Goal: Use online tool/utility: Utilize a website feature to perform a specific function

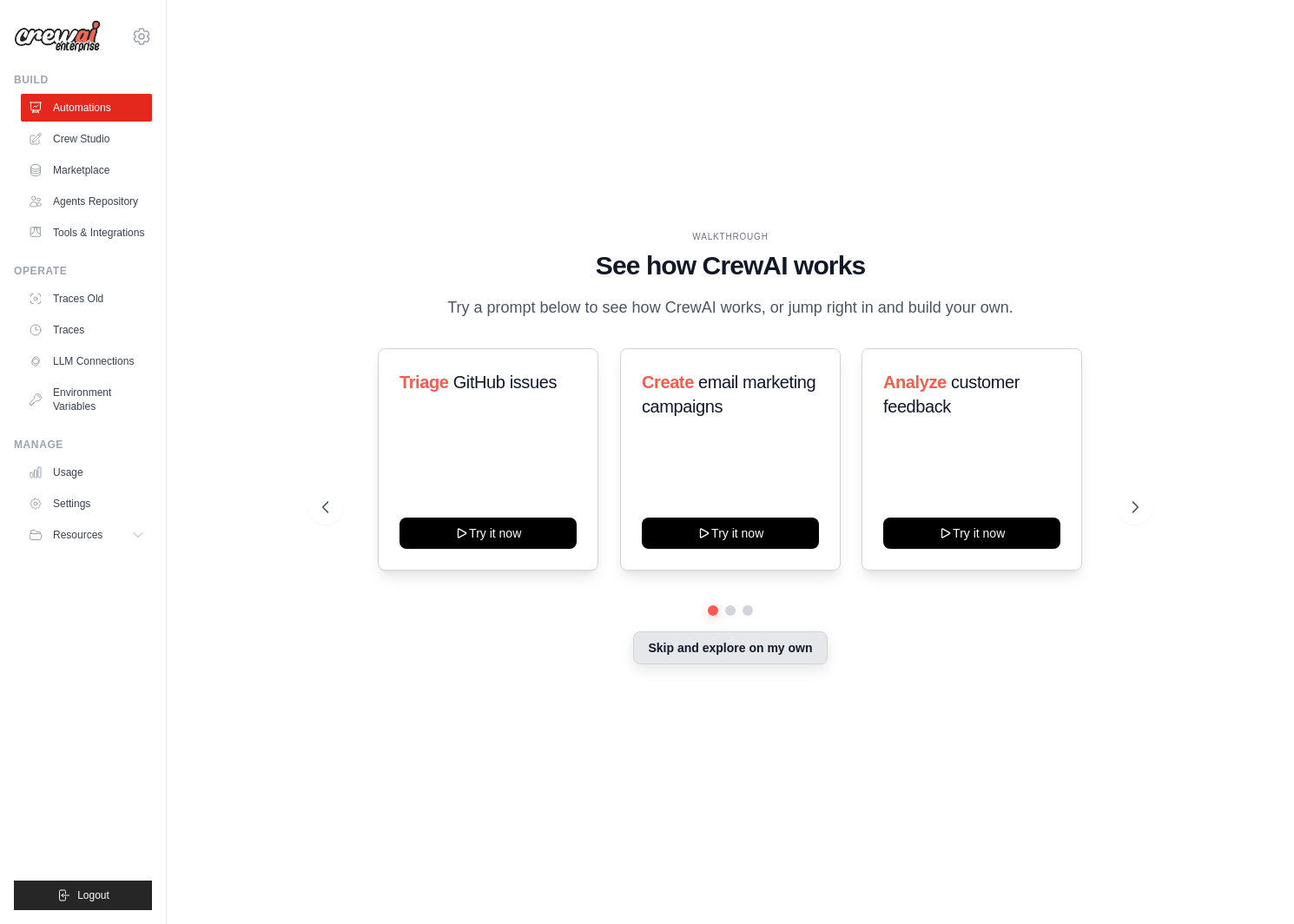
click at [698, 653] on button "Skip and explore on my own" at bounding box center [730, 648] width 194 height 33
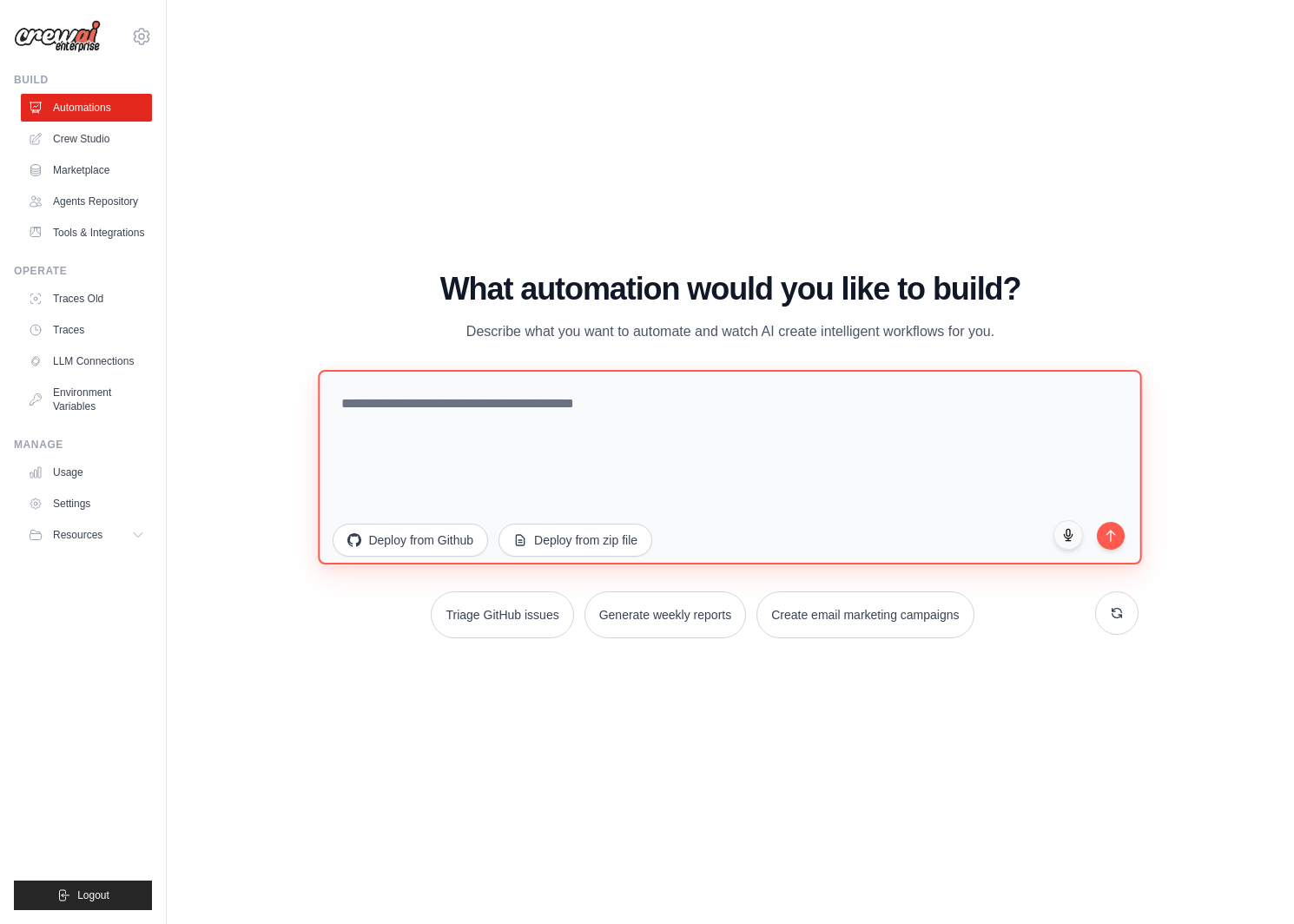
click at [565, 414] on textarea at bounding box center [730, 467] width 825 height 195
type textarea "**********"
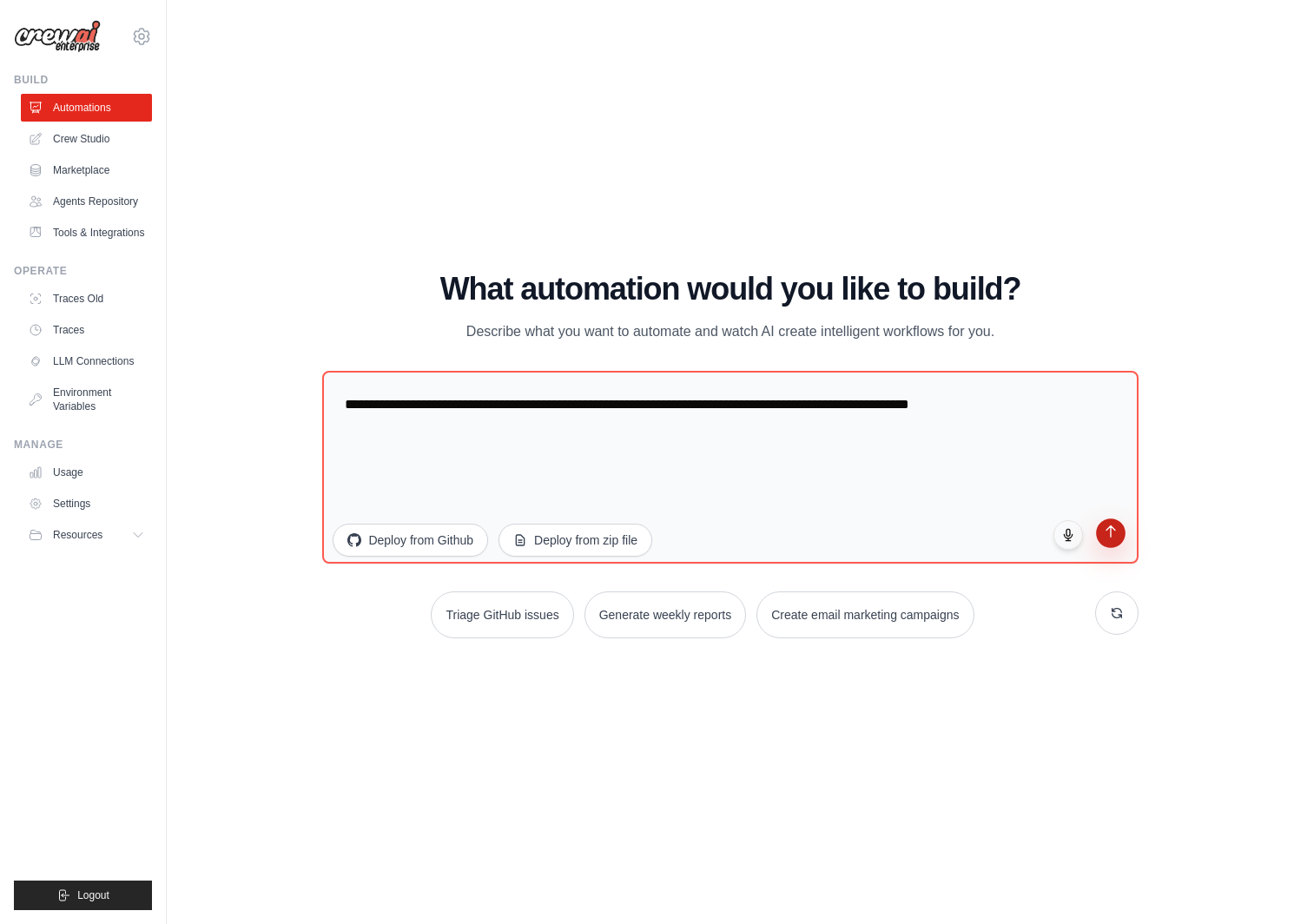
click at [1122, 535] on button "submit" at bounding box center [1111, 532] width 29 height 29
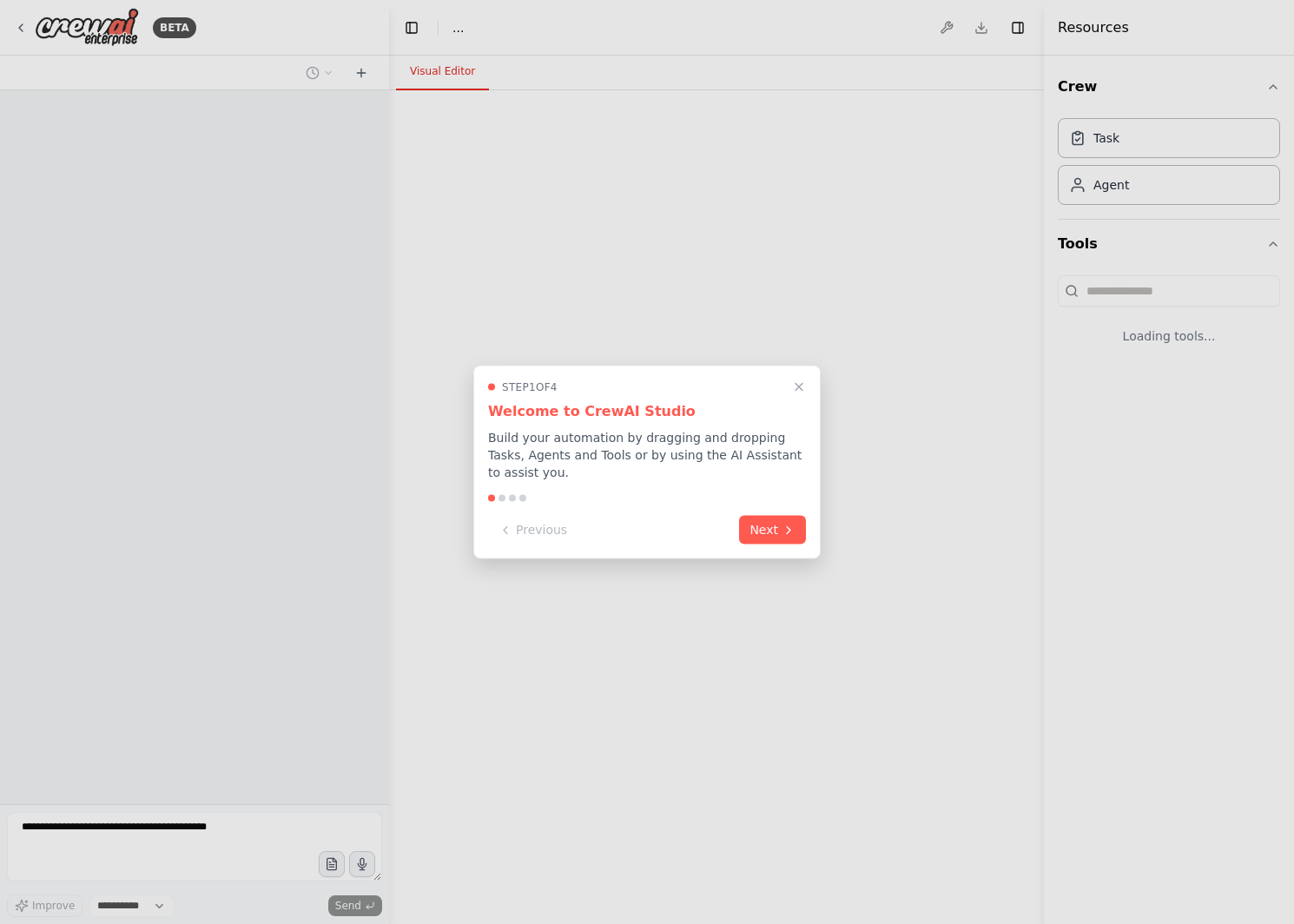
select select "****"
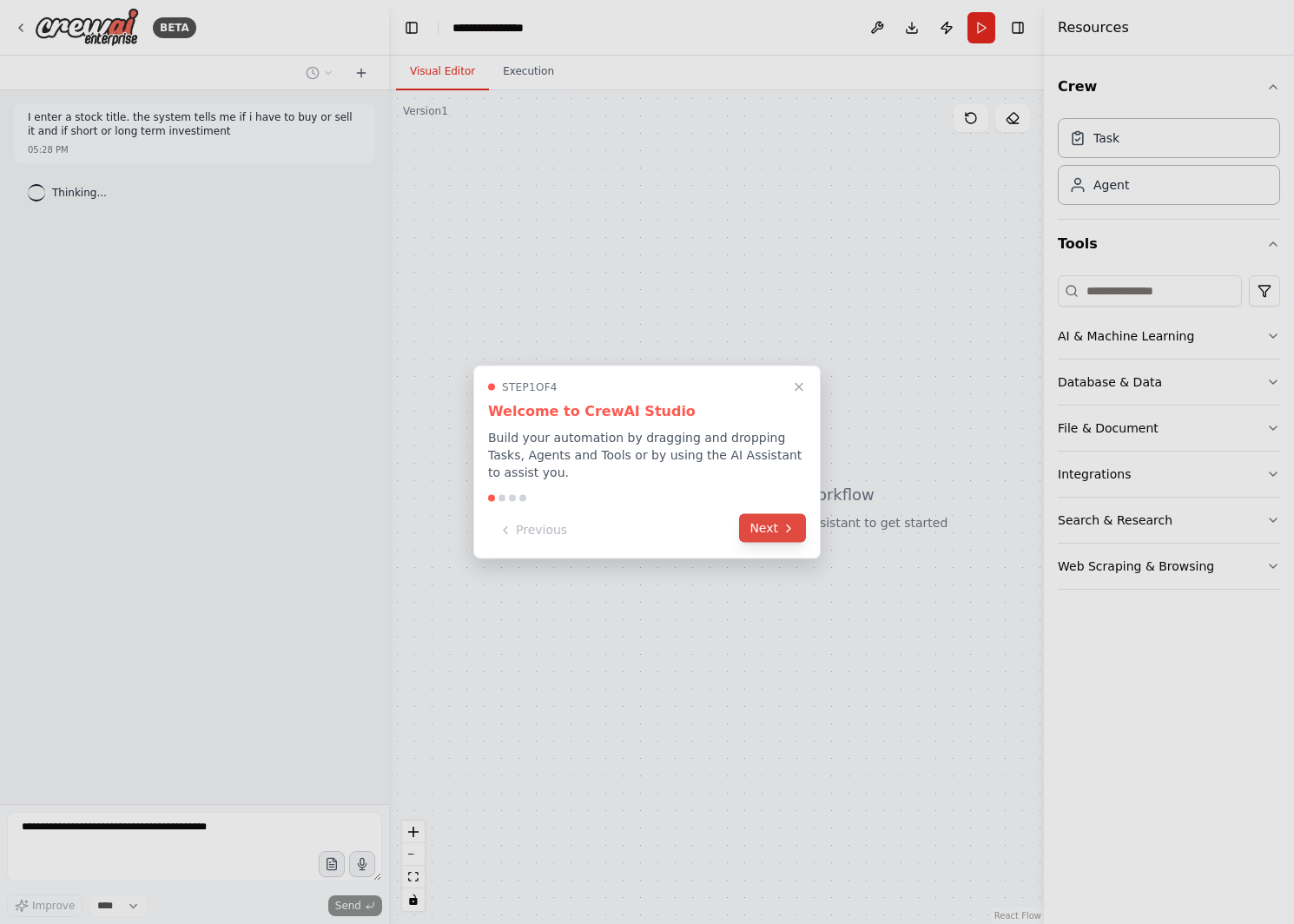
click at [782, 523] on icon at bounding box center [788, 527] width 14 height 14
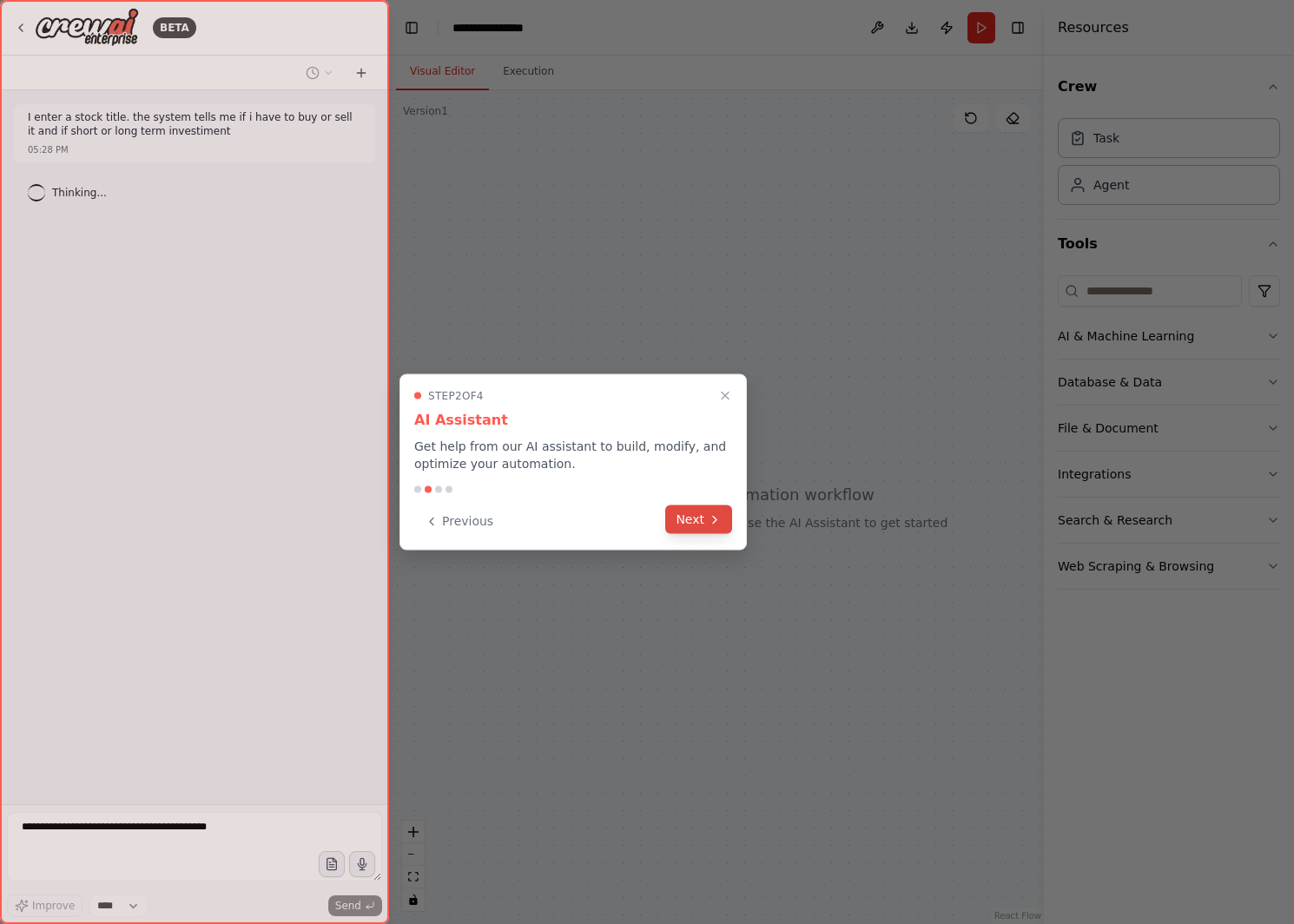
click at [690, 518] on button "Next" at bounding box center [698, 519] width 67 height 28
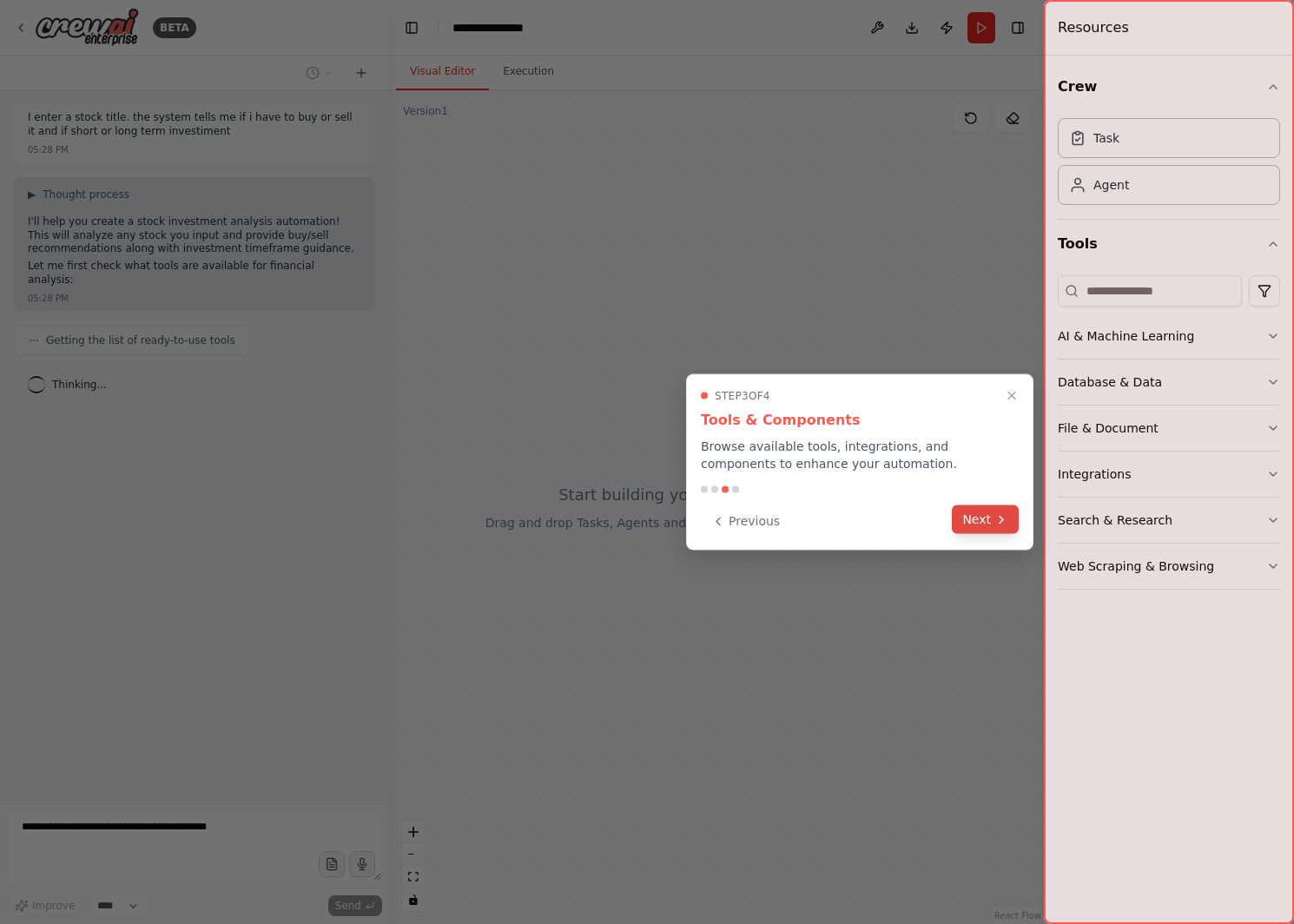
click at [989, 517] on button "Next" at bounding box center [985, 519] width 67 height 28
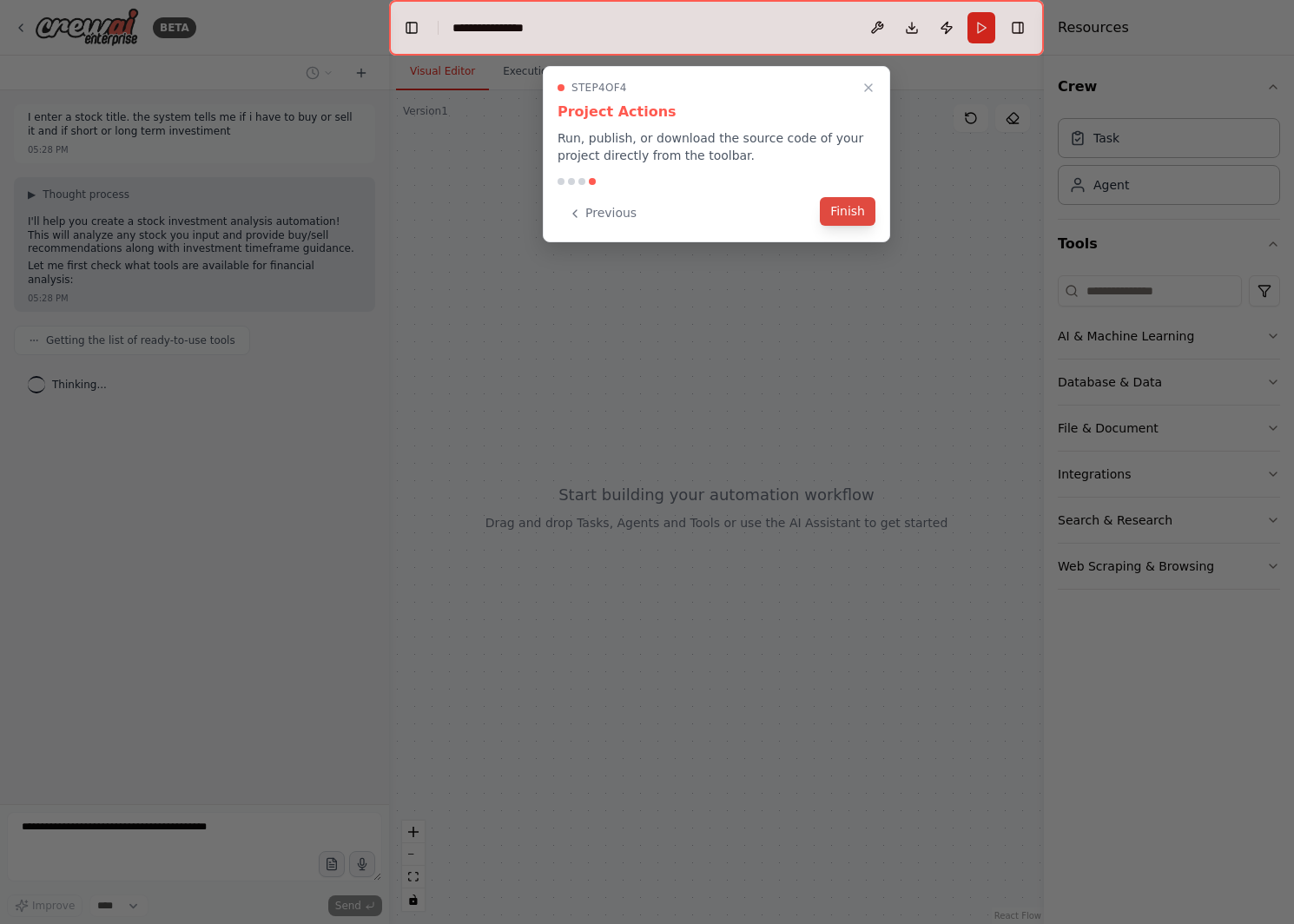
click at [852, 204] on button "Finish" at bounding box center [847, 210] width 56 height 28
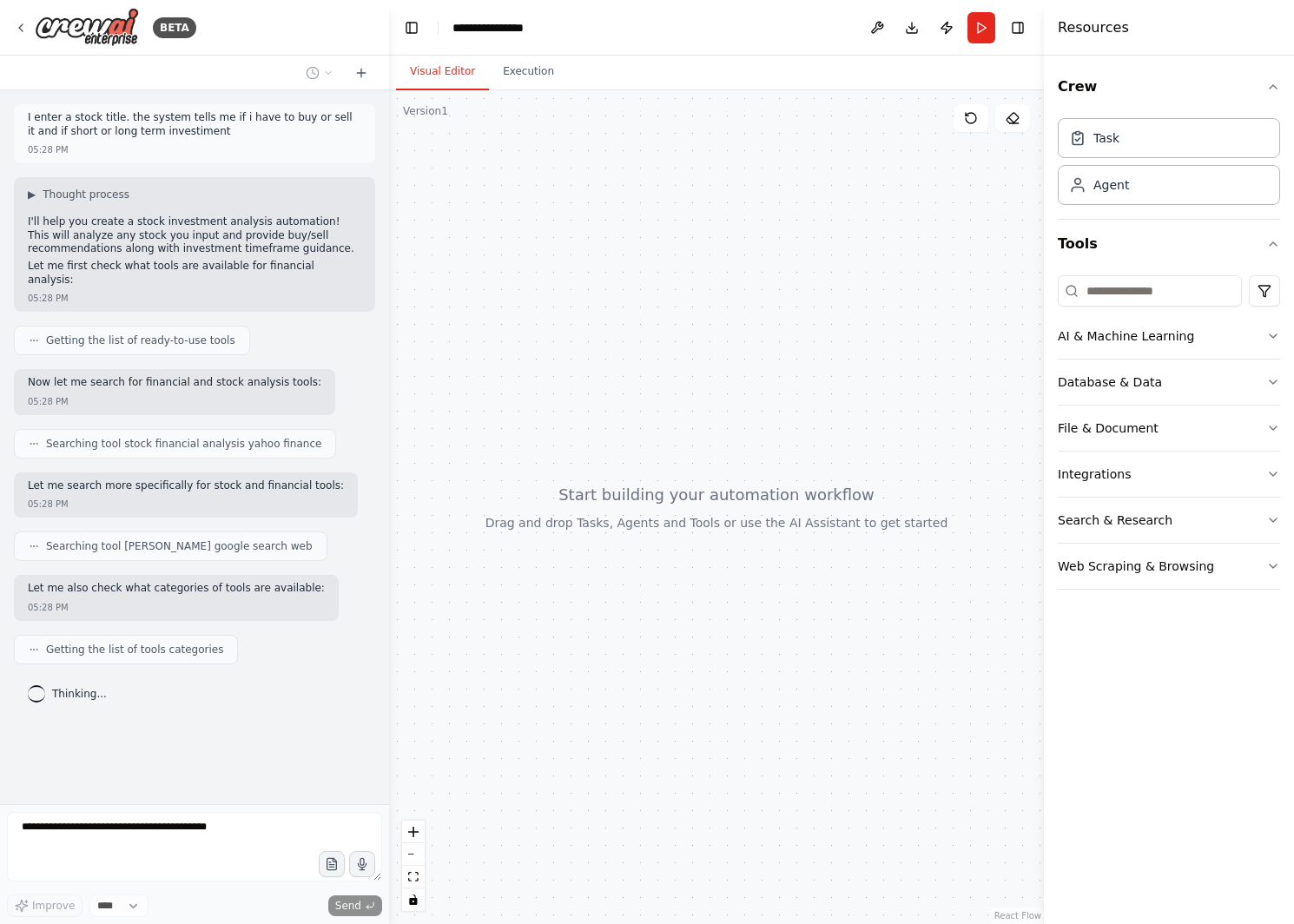
scroll to position [8, 0]
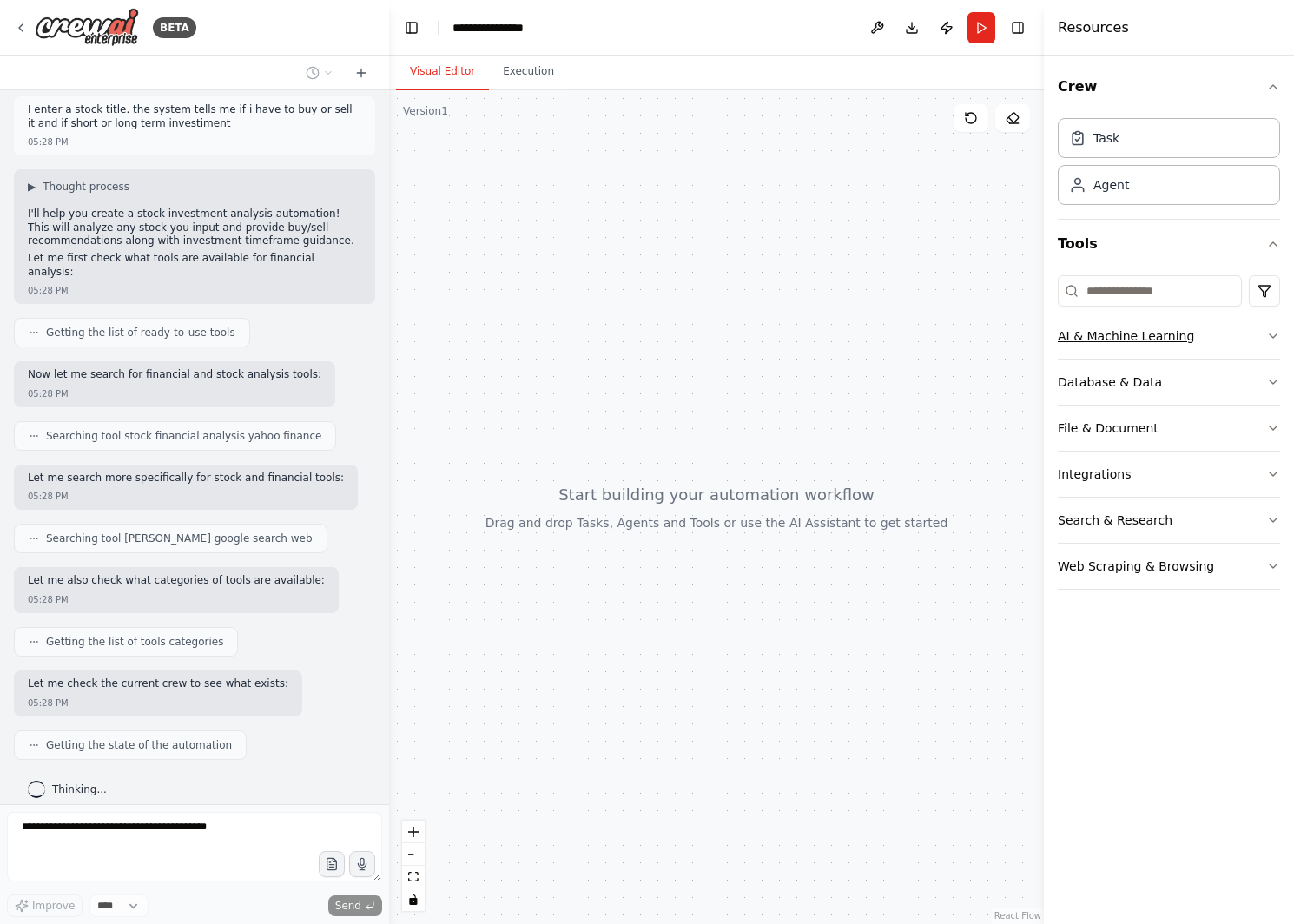
click at [1275, 337] on icon "button" at bounding box center [1273, 336] width 14 height 14
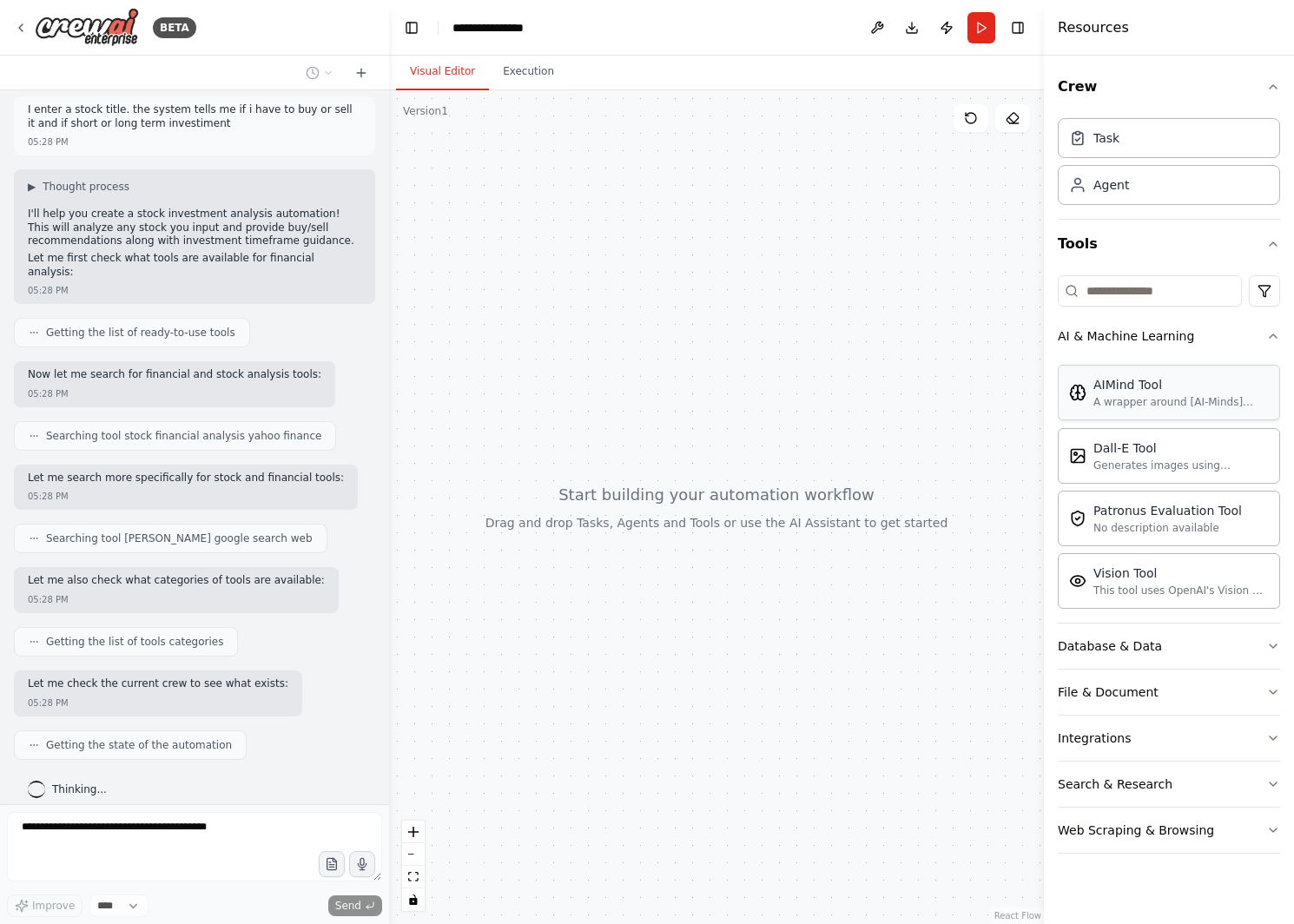
click at [1157, 382] on div "AIMind Tool" at bounding box center [1181, 384] width 176 height 17
click at [1259, 338] on button "AI & Machine Learning" at bounding box center [1169, 336] width 222 height 45
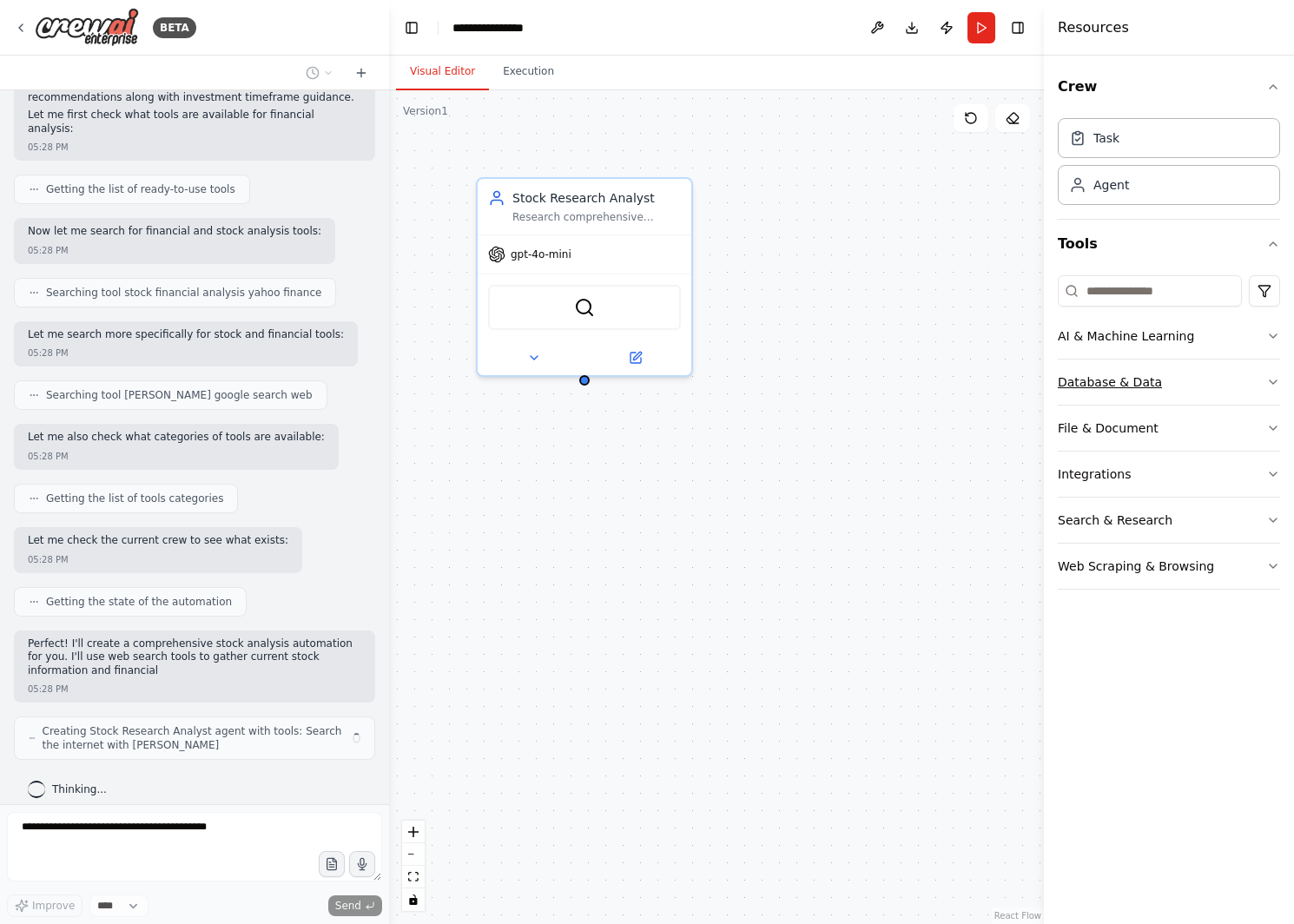
click at [1279, 381] on icon "button" at bounding box center [1273, 381] width 14 height 14
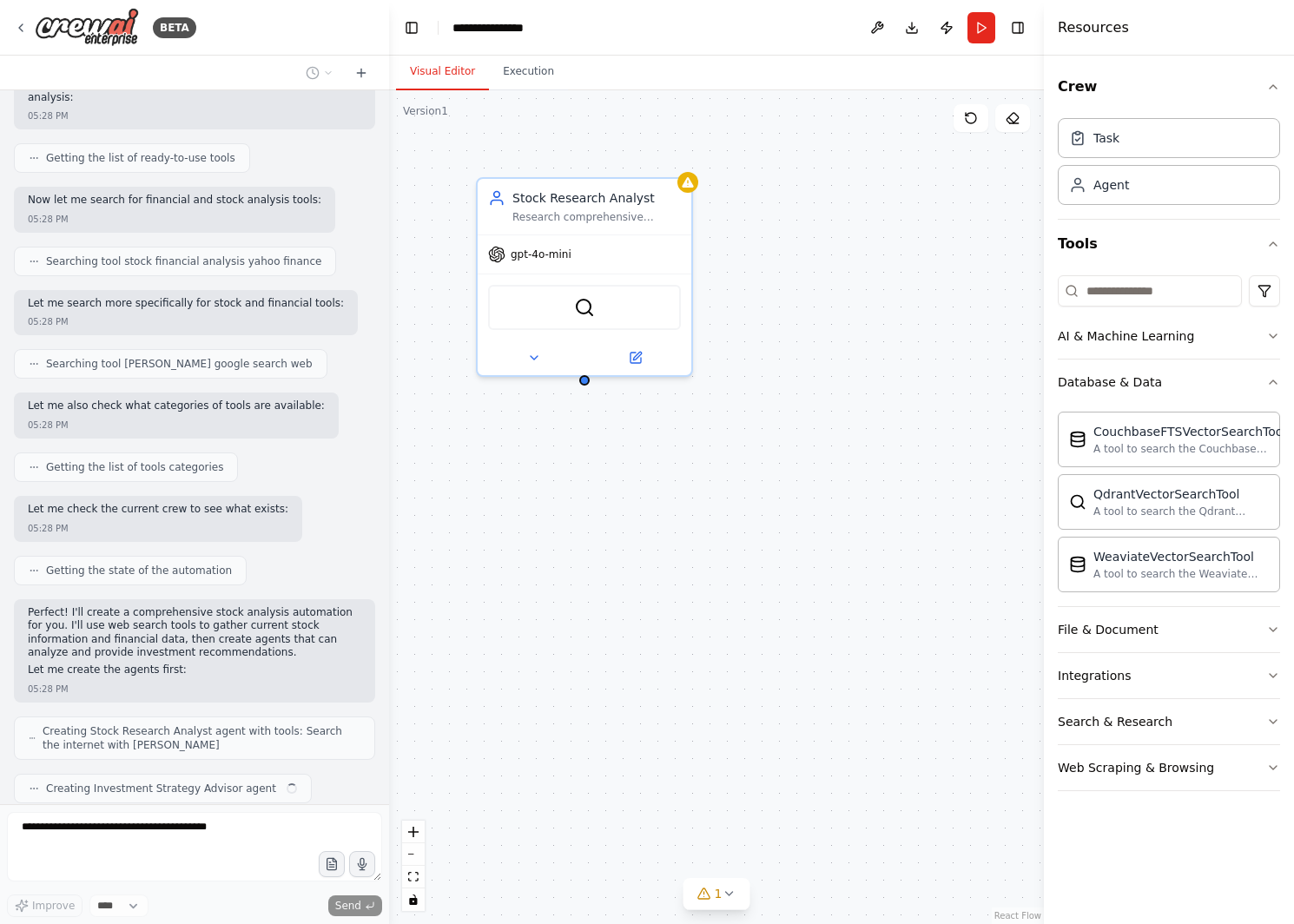
scroll to position [226, 0]
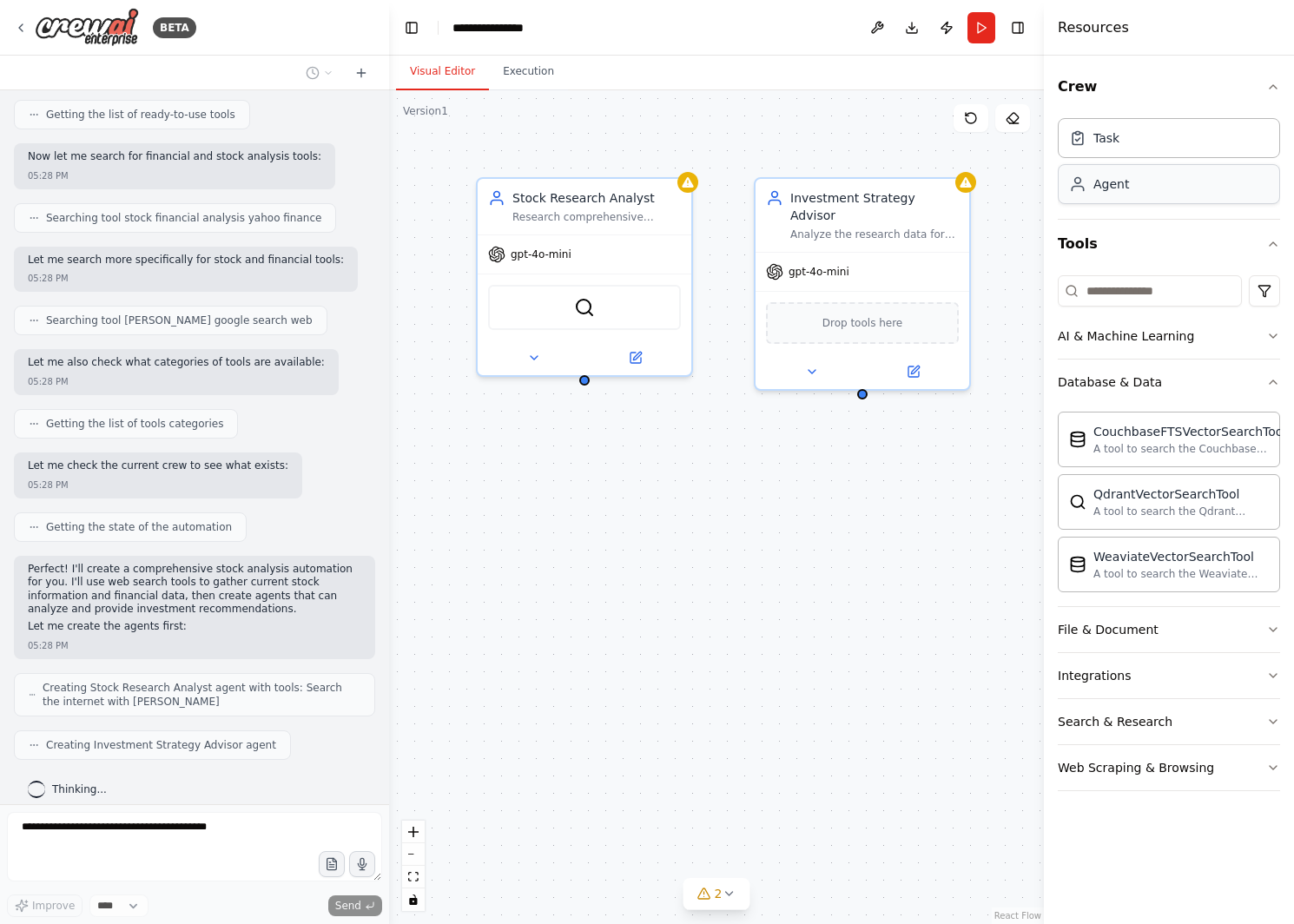
click at [1155, 193] on div "Agent" at bounding box center [1169, 184] width 222 height 40
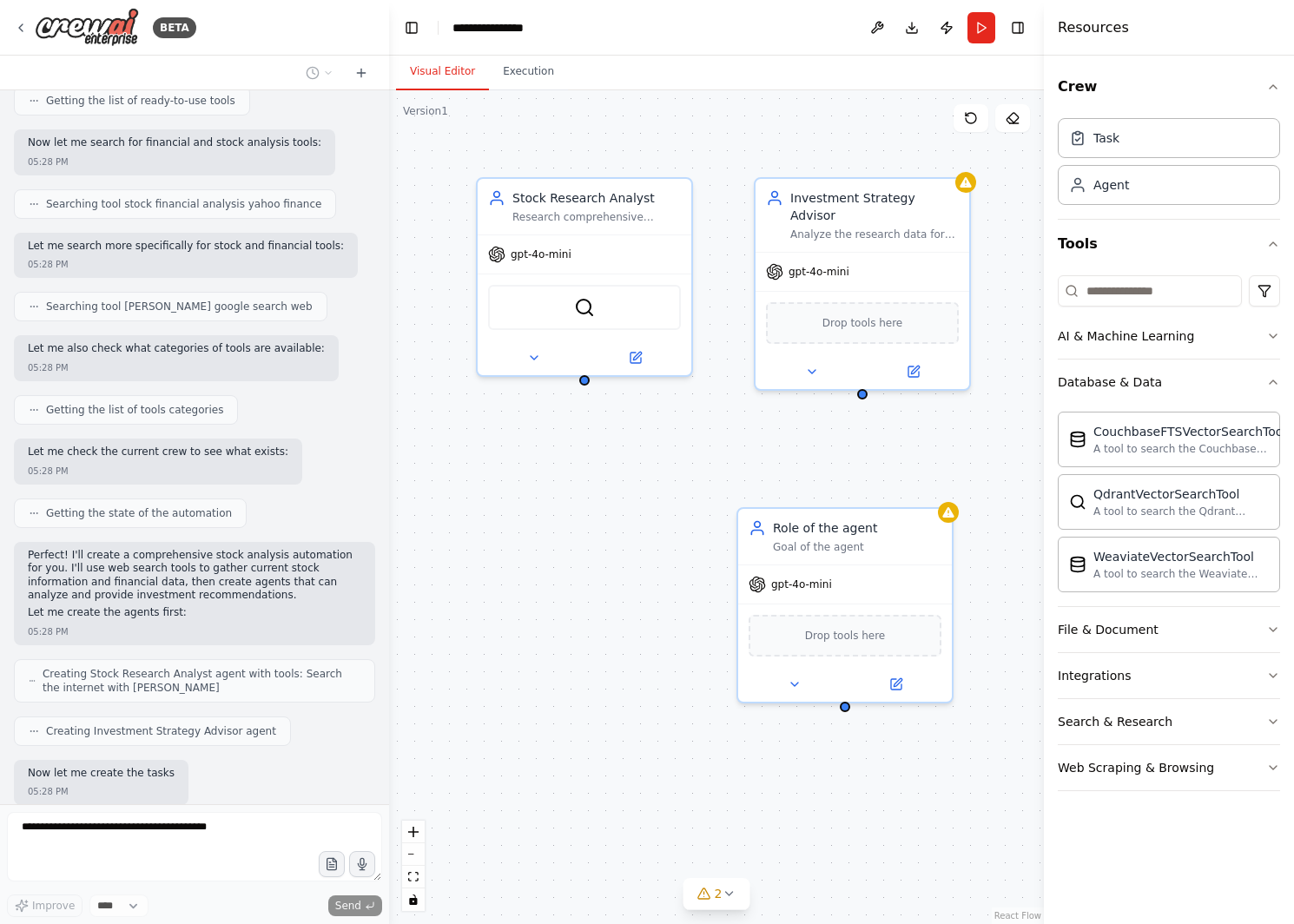
scroll to position [328, 0]
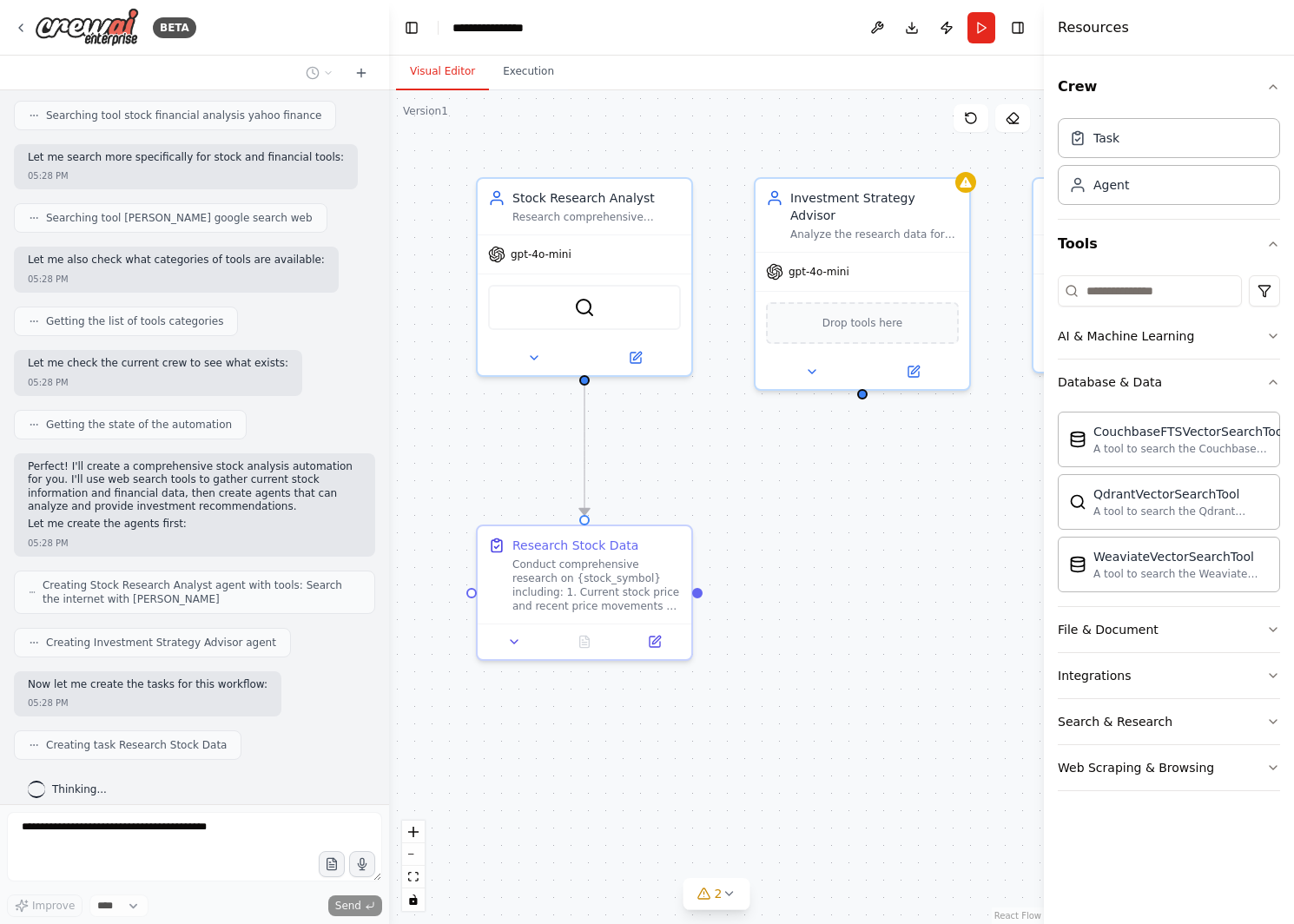
click at [728, 731] on div ".deletable-edge-delete-btn { width: 20px; height: 20px; border: 0px solid #ffff…" at bounding box center [716, 507] width 654 height 833
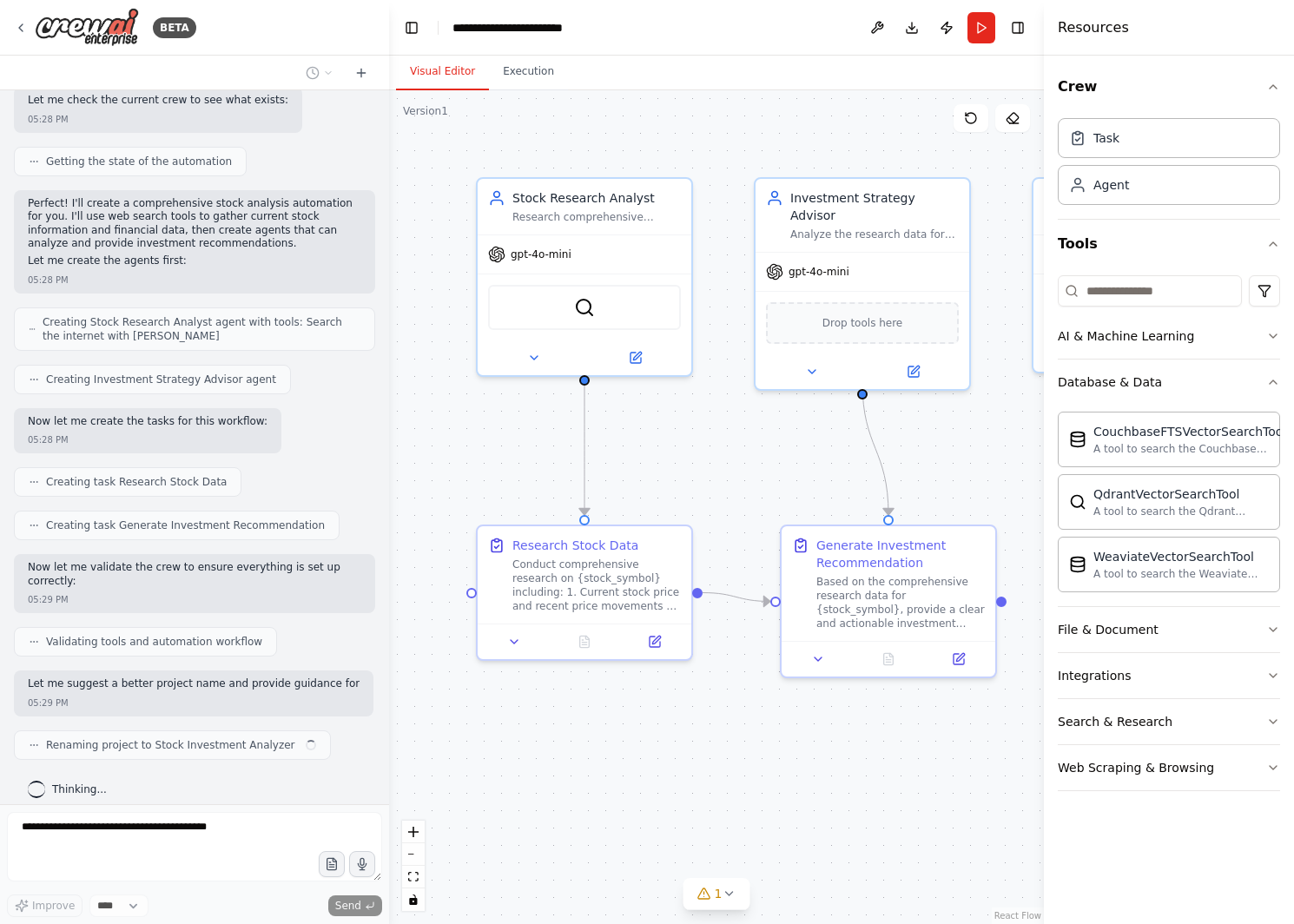
scroll to position [605, 0]
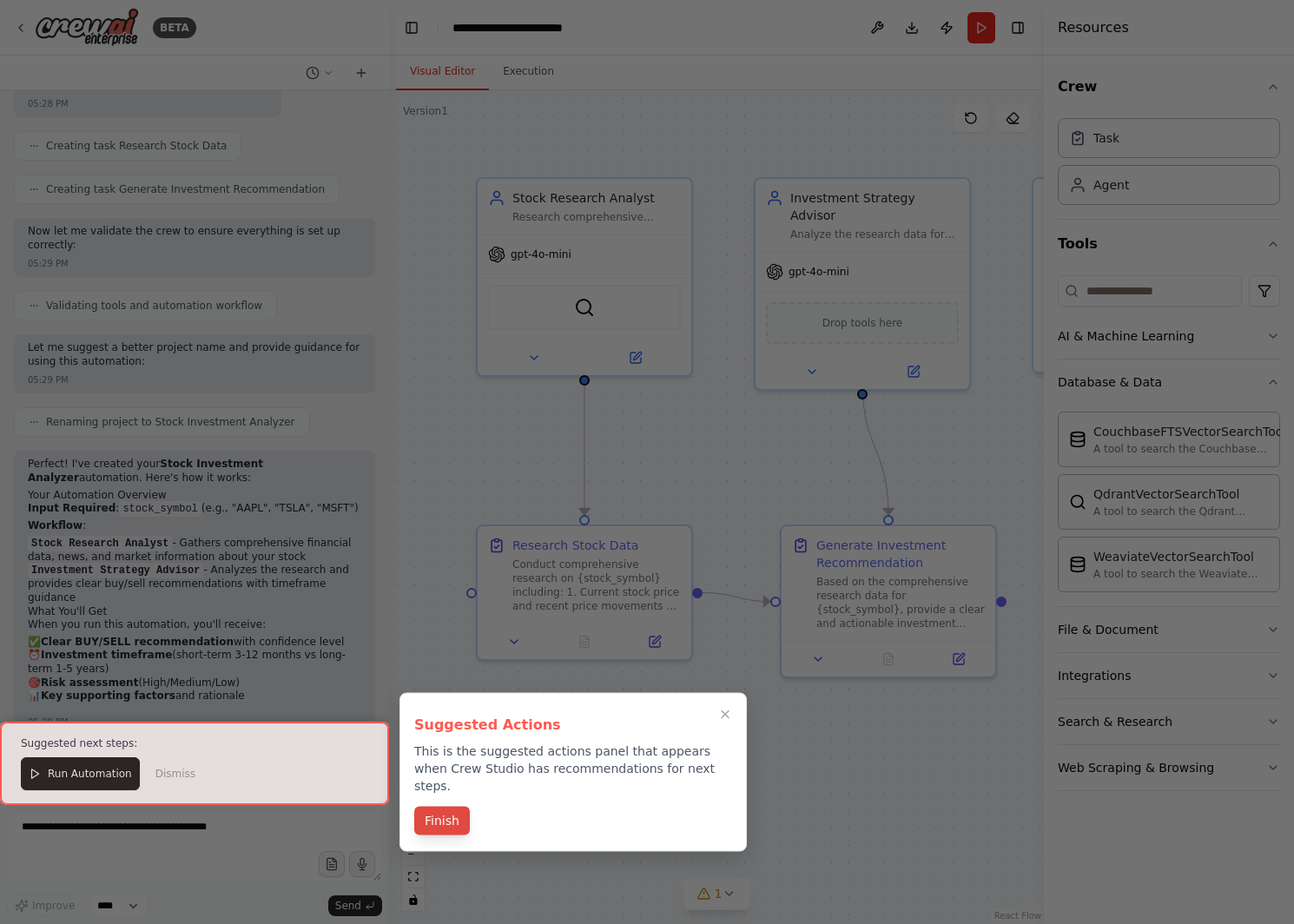
click at [455, 807] on button "Finish" at bounding box center [442, 821] width 56 height 28
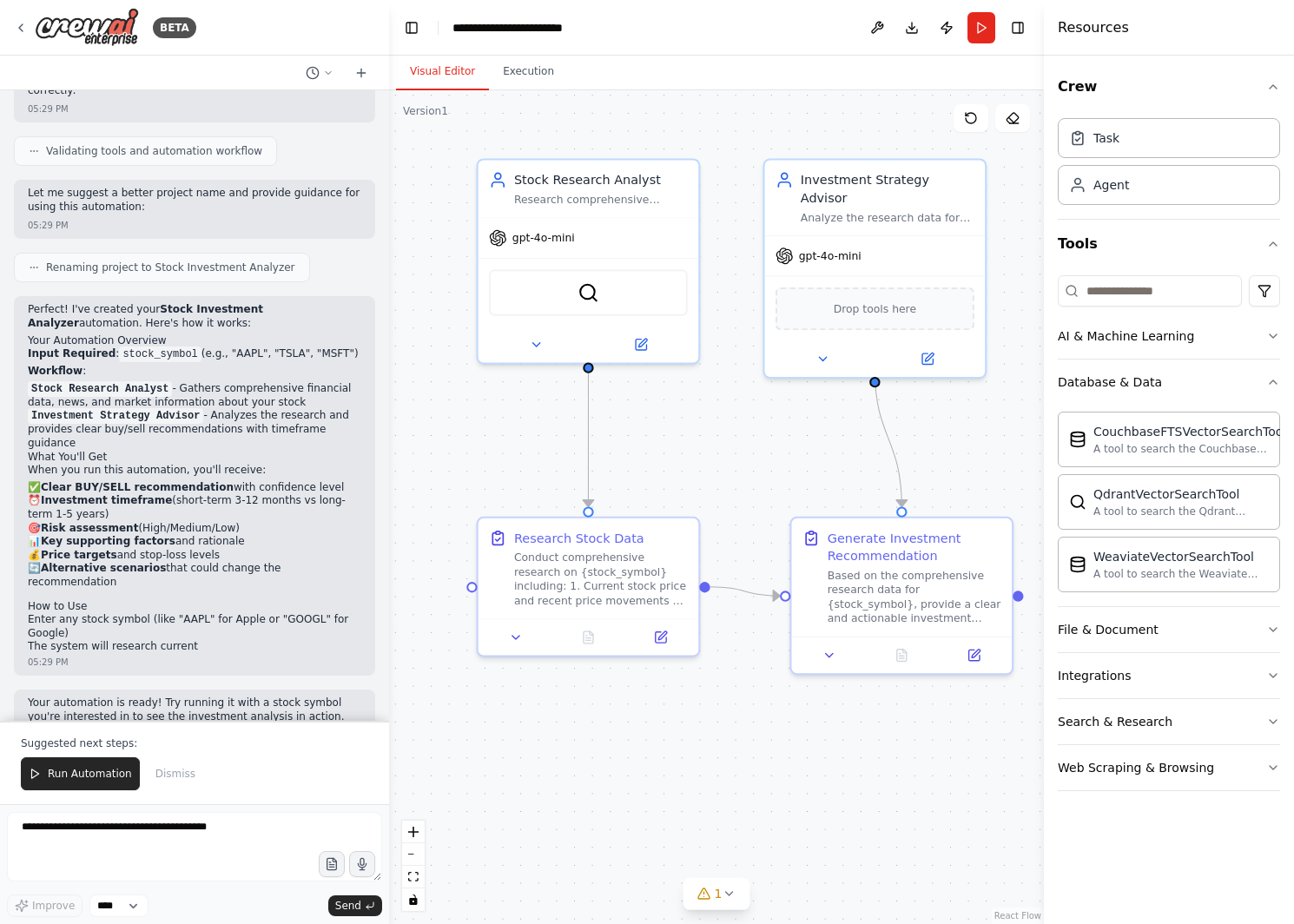
scroll to position [1096, 0]
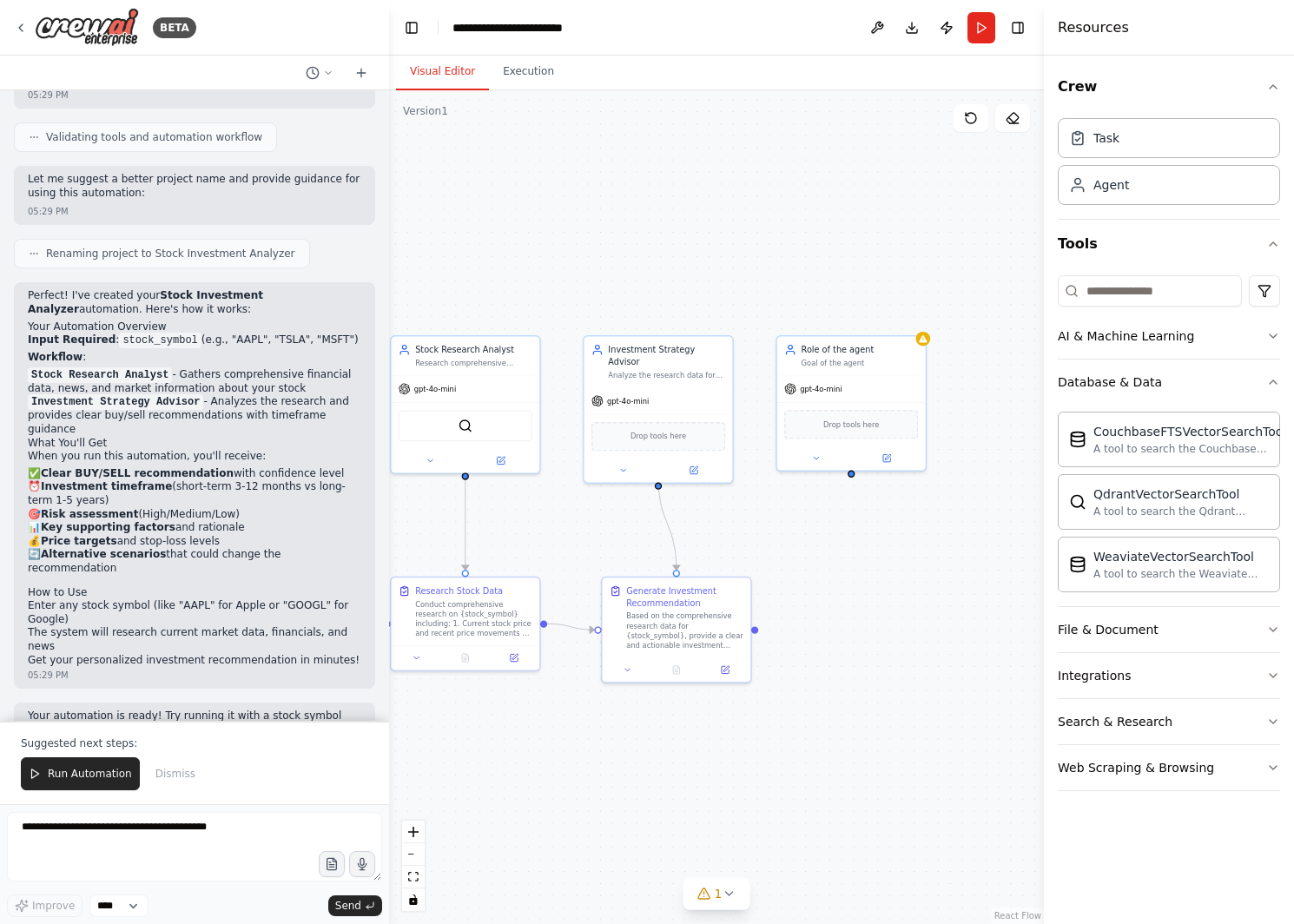
drag, startPoint x: 687, startPoint y: 699, endPoint x: 570, endPoint y: 702, distance: 117.0
click at [570, 702] on div ".deletable-edge-delete-btn { width: 20px; height: 20px; border: 0px solid #ffff…" at bounding box center [716, 507] width 654 height 833
click at [864, 424] on span "Drop tools here" at bounding box center [851, 422] width 56 height 12
click at [918, 320] on button at bounding box center [911, 316] width 23 height 23
click at [872, 320] on button "Confirm" at bounding box center [862, 316] width 61 height 21
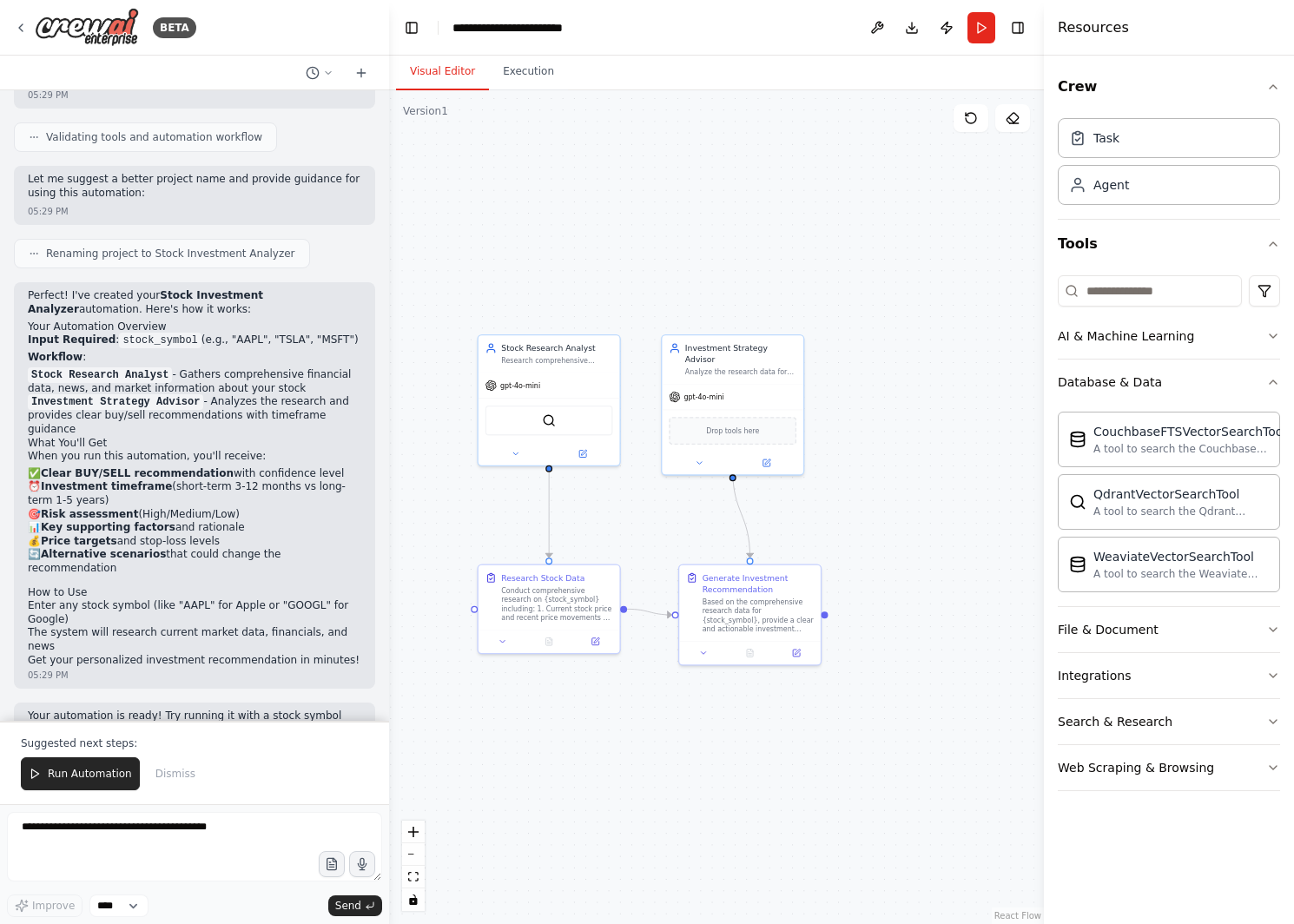
drag, startPoint x: 568, startPoint y: 514, endPoint x: 639, endPoint y: 513, distance: 71.0
click at [639, 513] on div ".deletable-edge-delete-btn { width: 20px; height: 20px; border: 0px solid #ffff…" at bounding box center [716, 507] width 654 height 833
click at [90, 788] on button "Run Automation" at bounding box center [81, 773] width 119 height 33
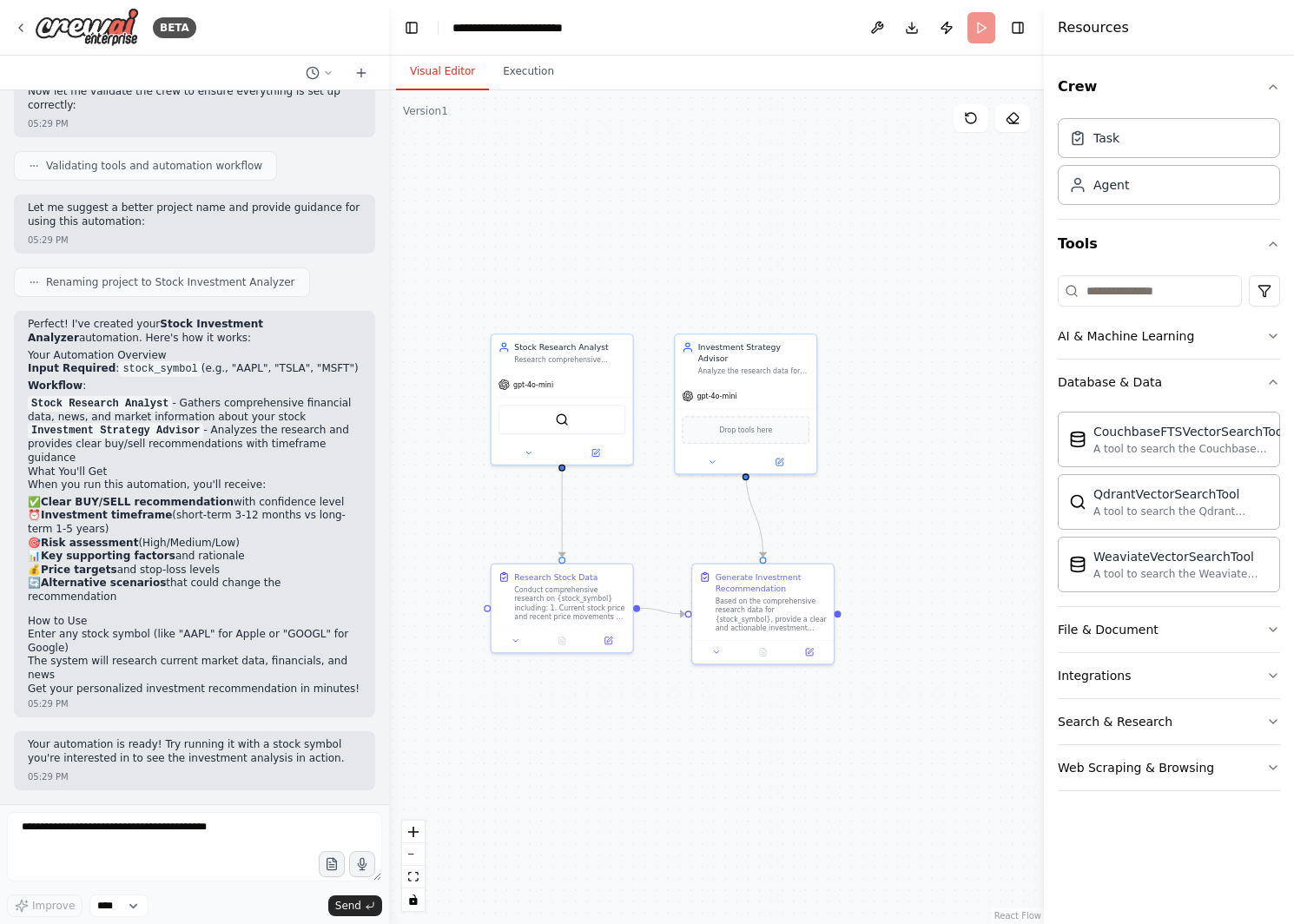
scroll to position [1012, 0]
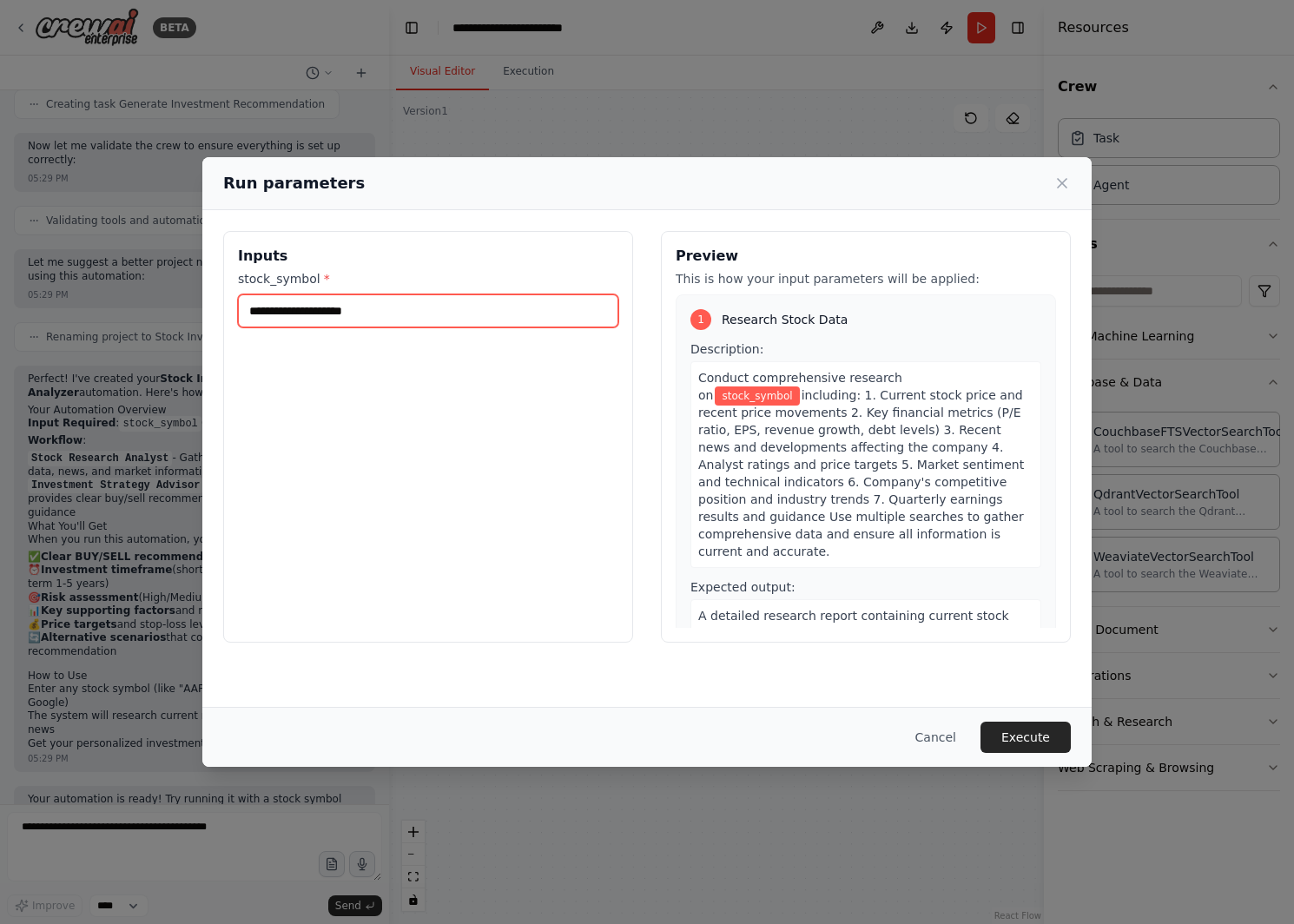
click at [404, 314] on input "stock_symbol *" at bounding box center [428, 311] width 381 height 33
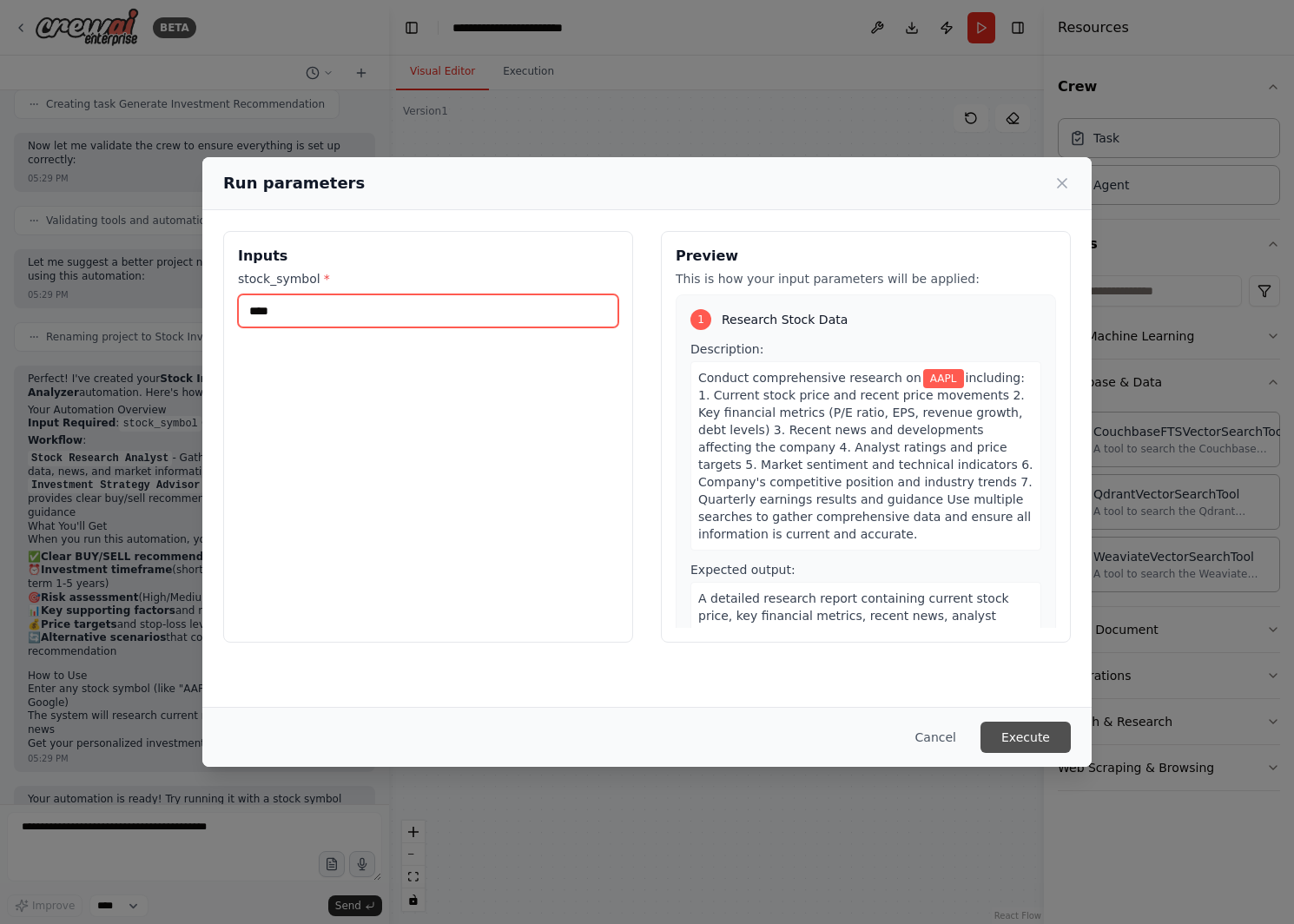
type input "****"
click at [1007, 734] on button "Execute" at bounding box center [1025, 737] width 91 height 31
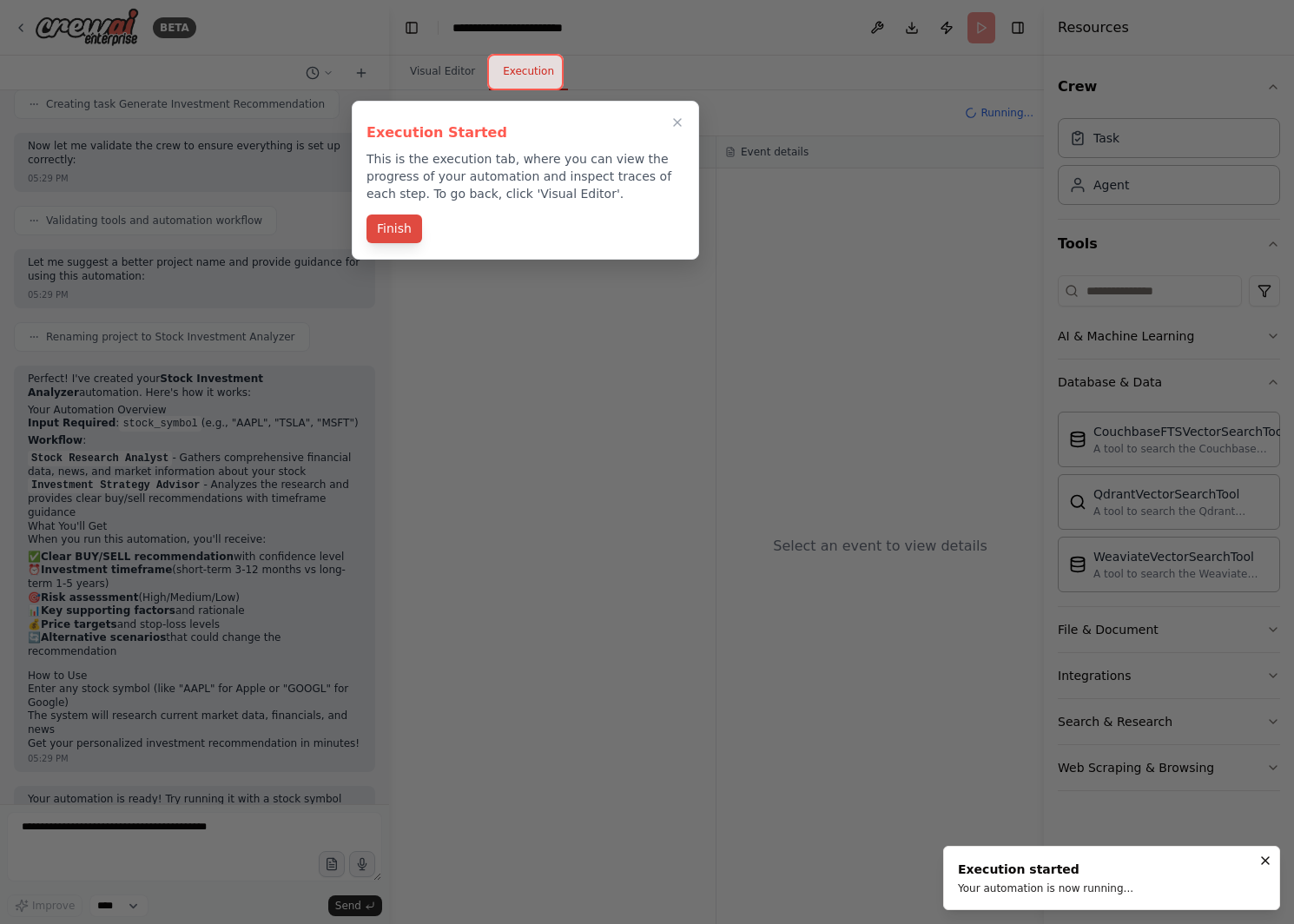
click at [399, 231] on button "Finish" at bounding box center [394, 228] width 56 height 28
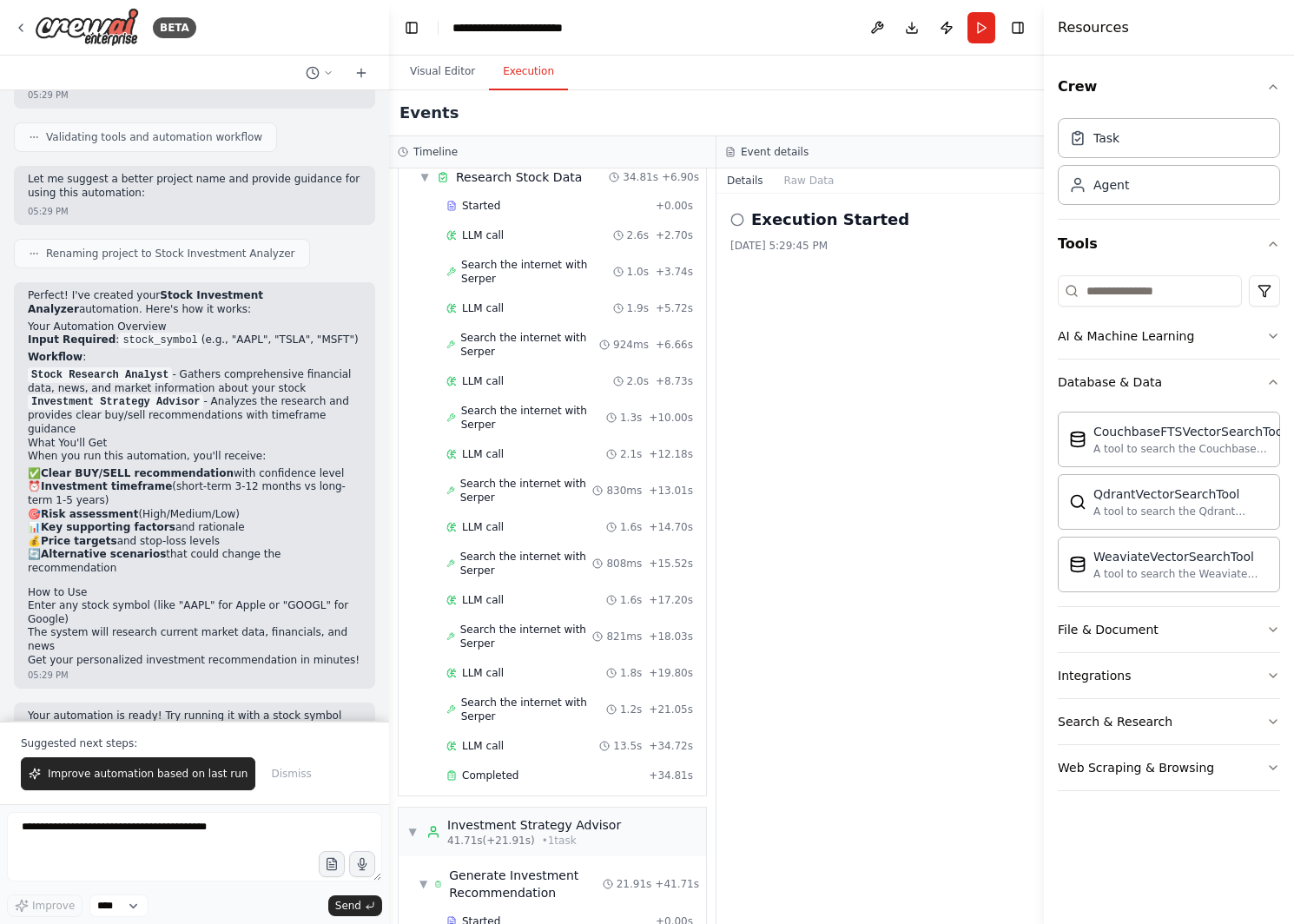
scroll to position [151, 0]
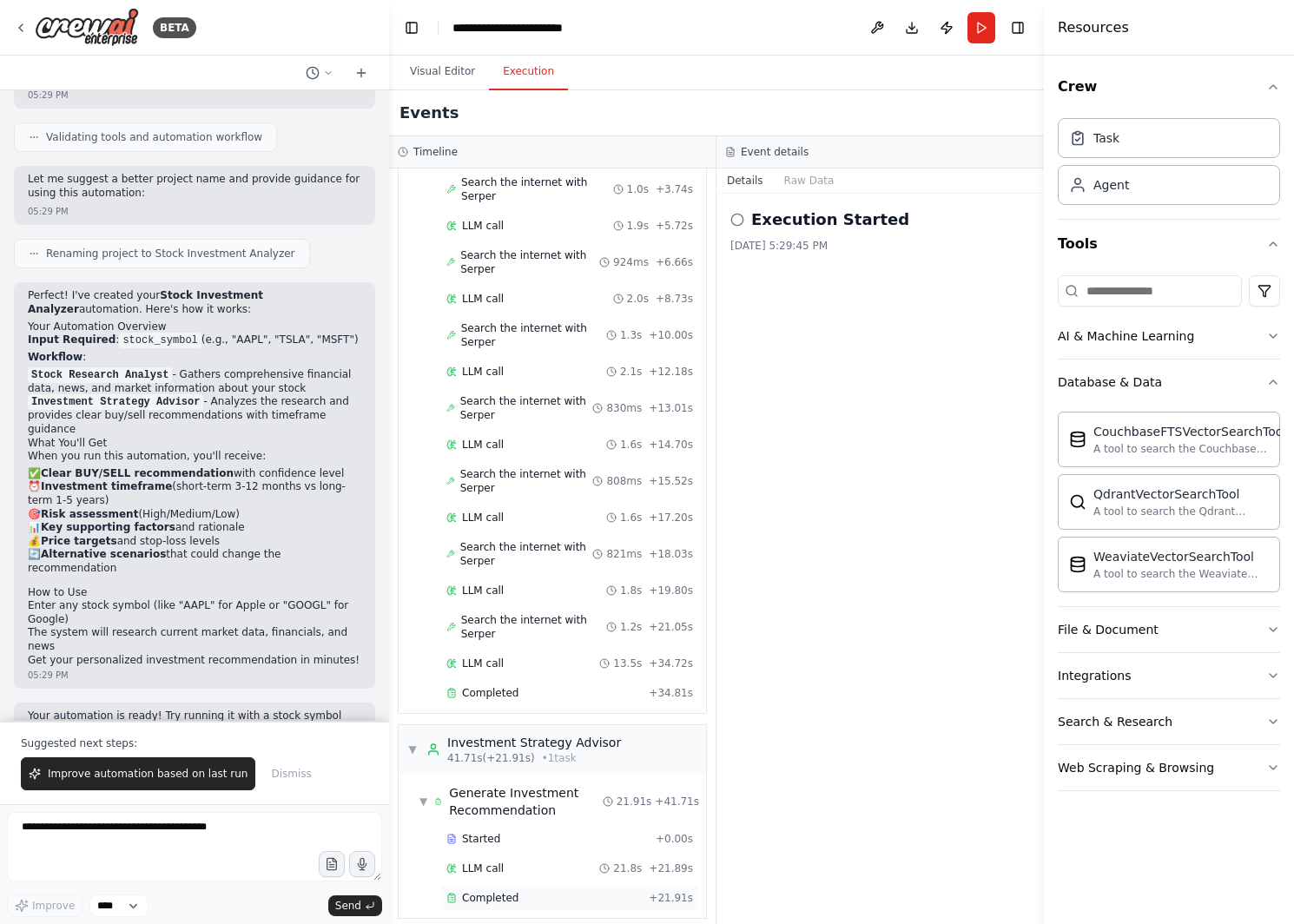
click at [534, 891] on div "Completed" at bounding box center [545, 897] width 196 height 14
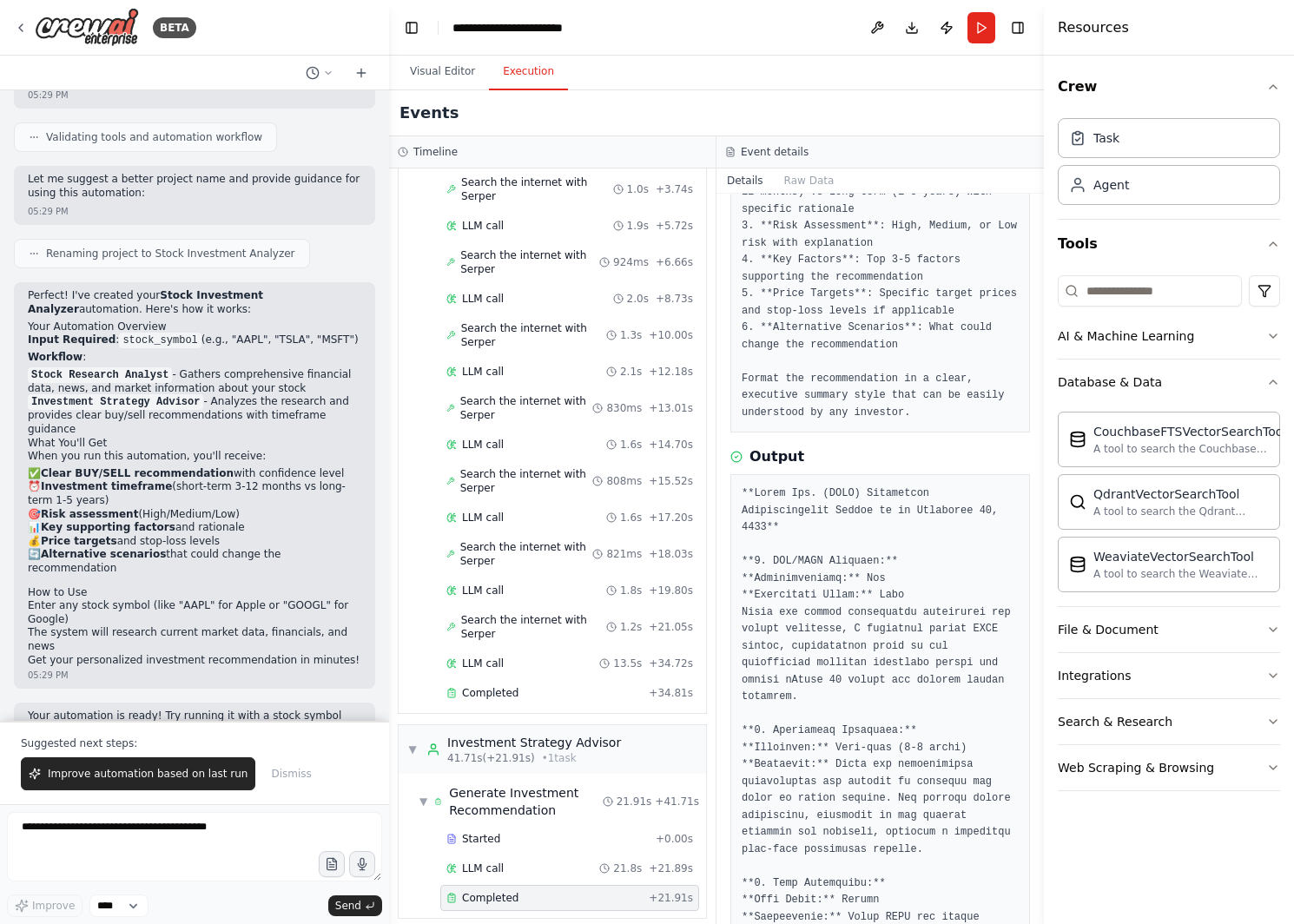
scroll to position [392, 0]
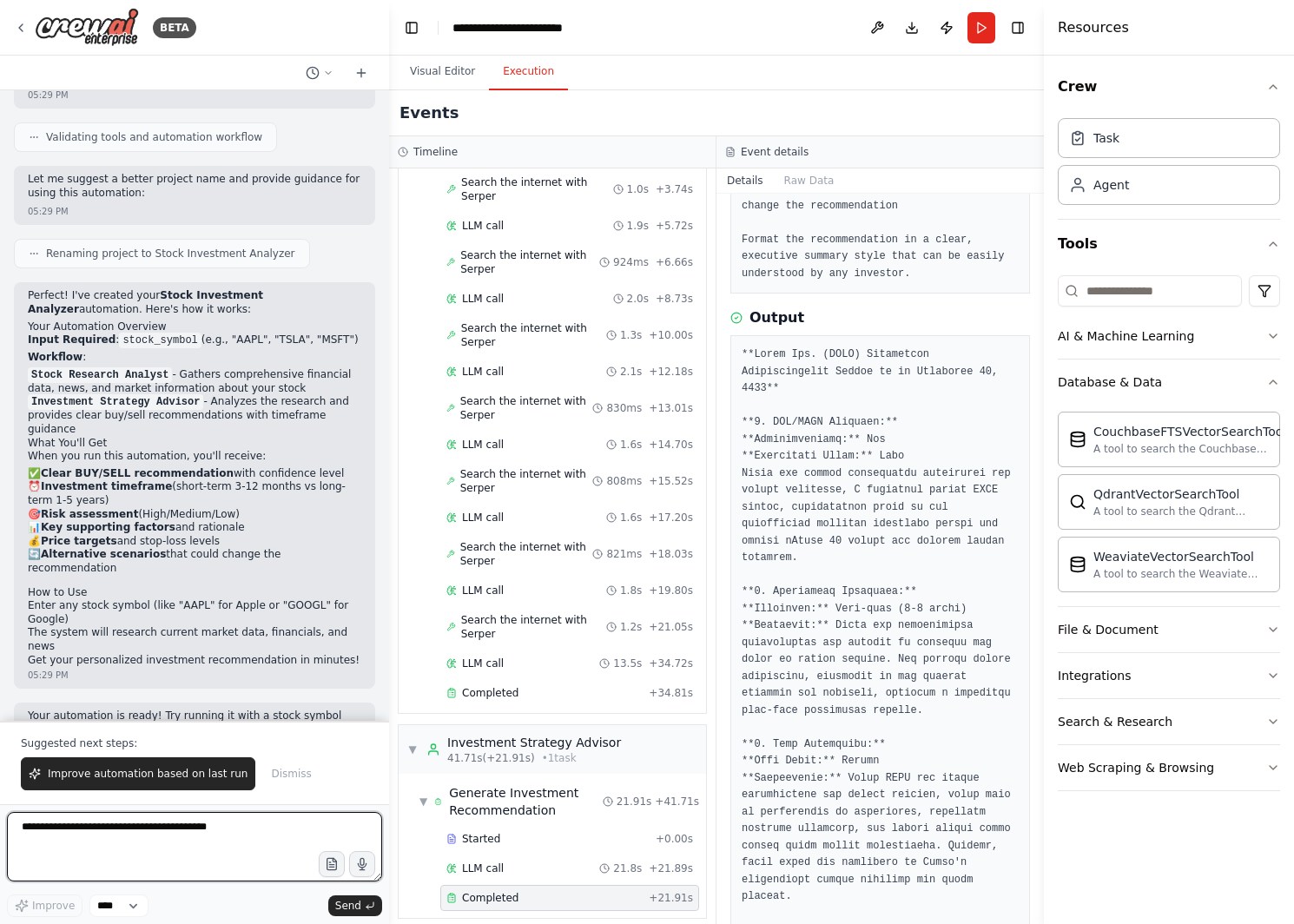
click at [201, 849] on textarea at bounding box center [195, 846] width 375 height 70
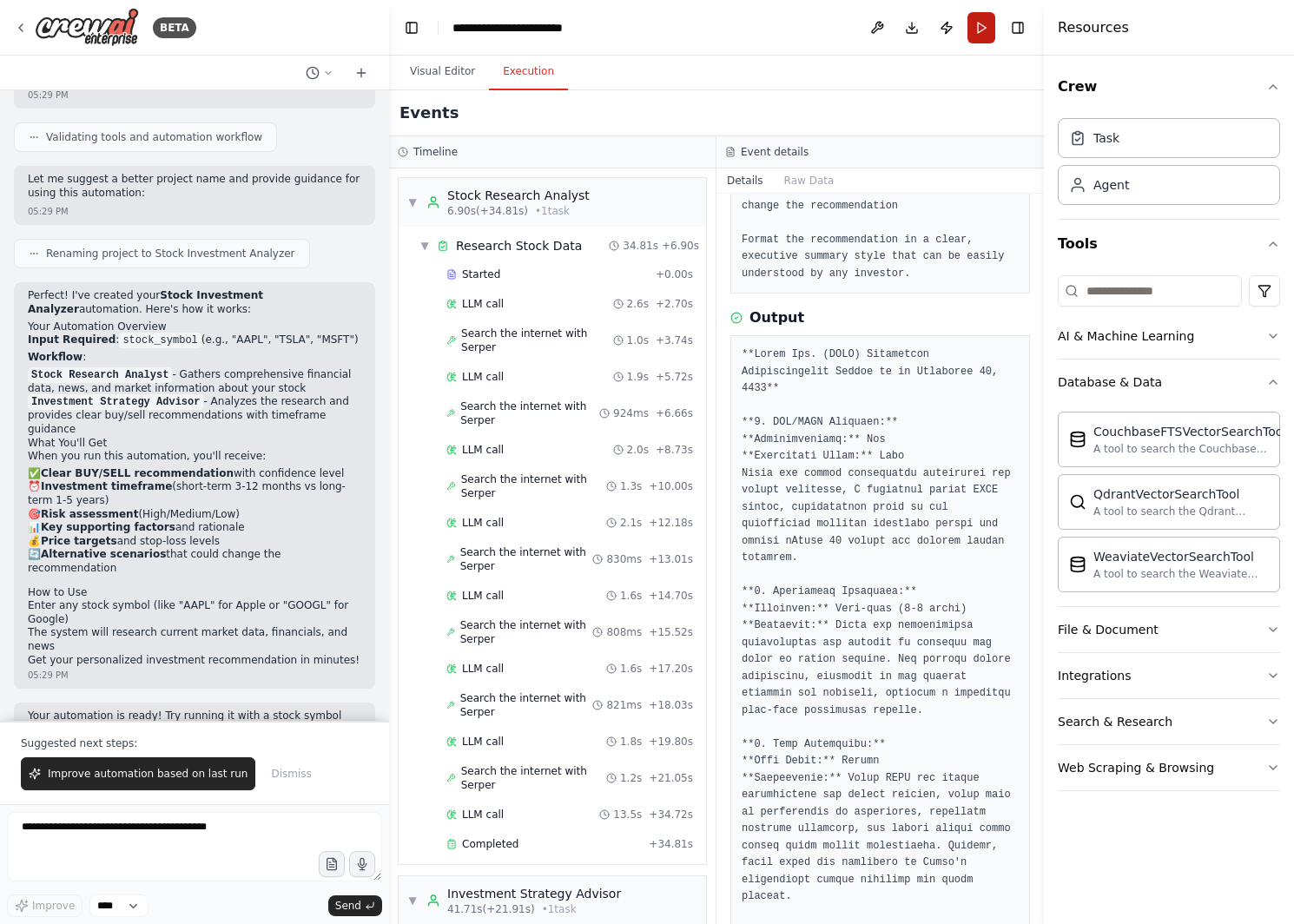
click at [978, 32] on button "Run" at bounding box center [981, 27] width 27 height 31
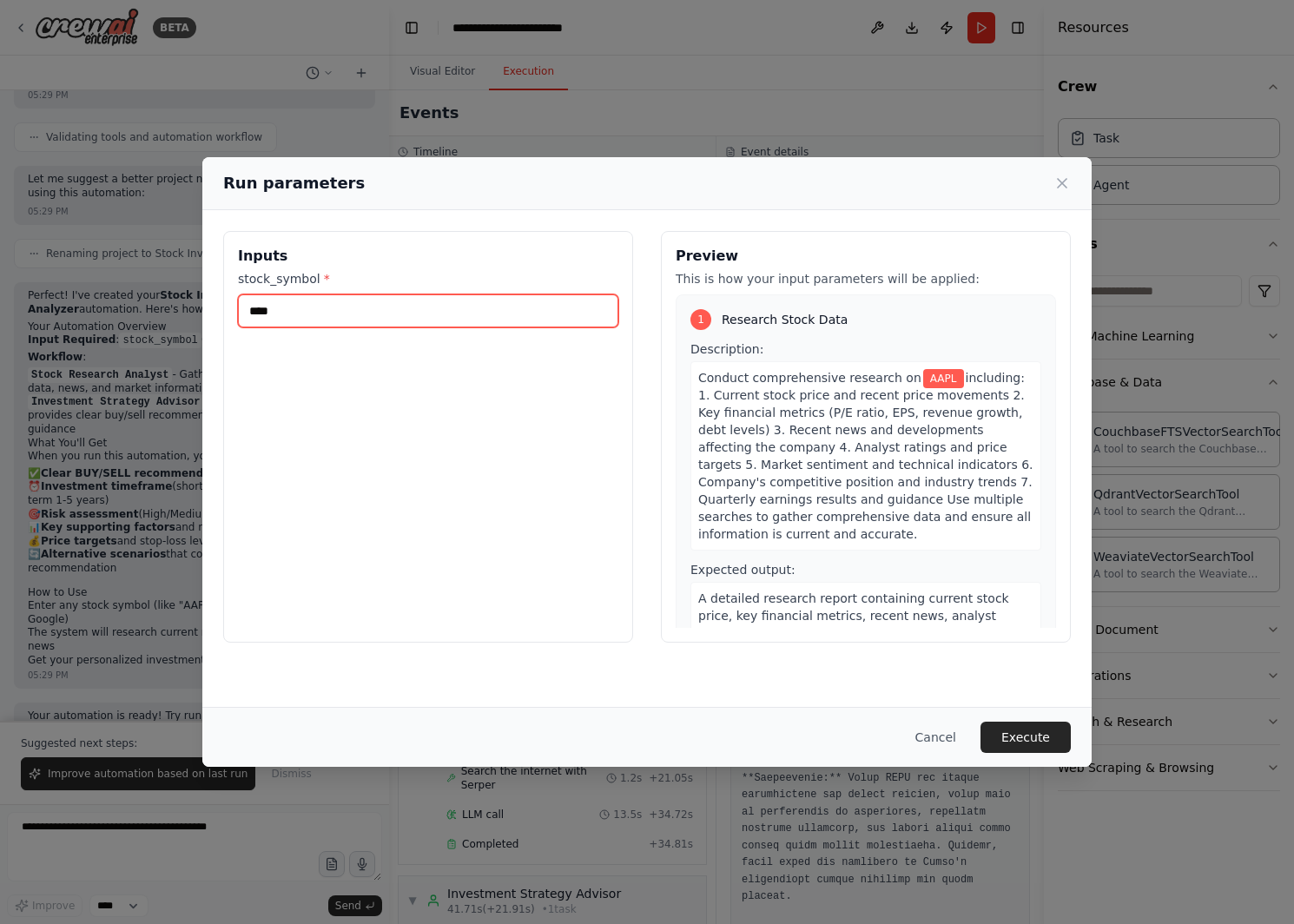
click at [434, 314] on input "****" at bounding box center [428, 311] width 381 height 33
type input "*"
type input "****"
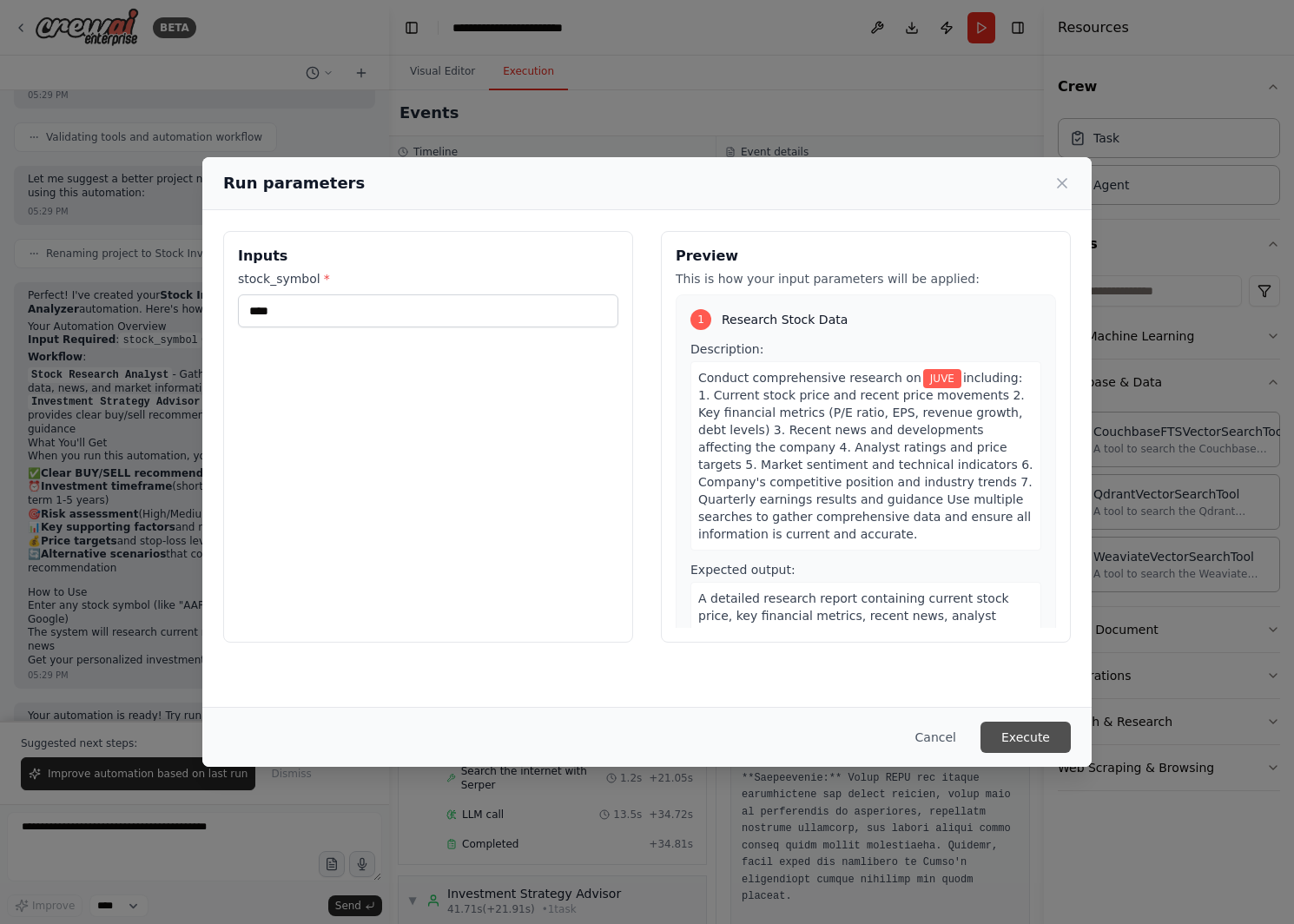
click at [1016, 738] on button "Execute" at bounding box center [1025, 737] width 91 height 31
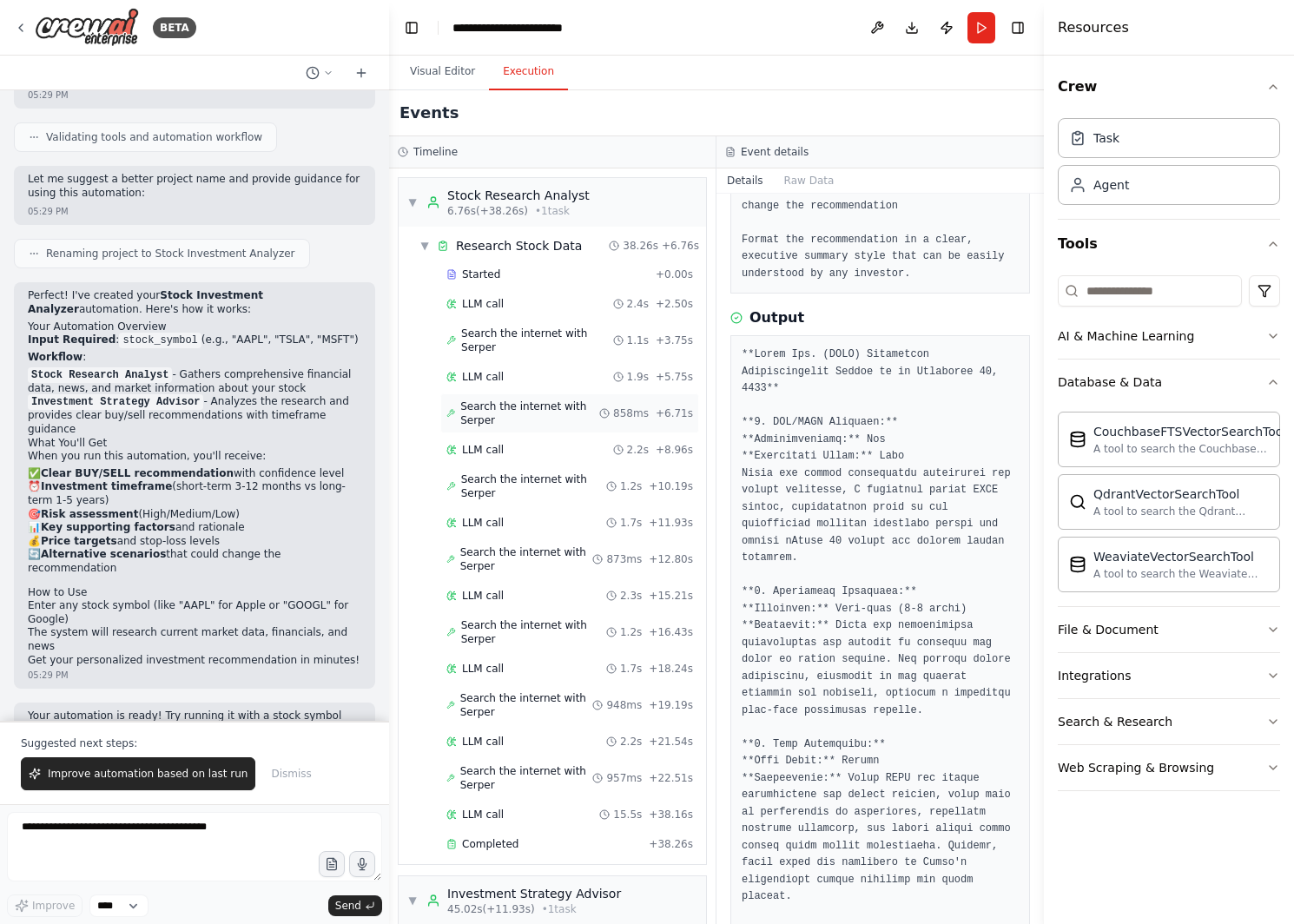
scroll to position [137, 0]
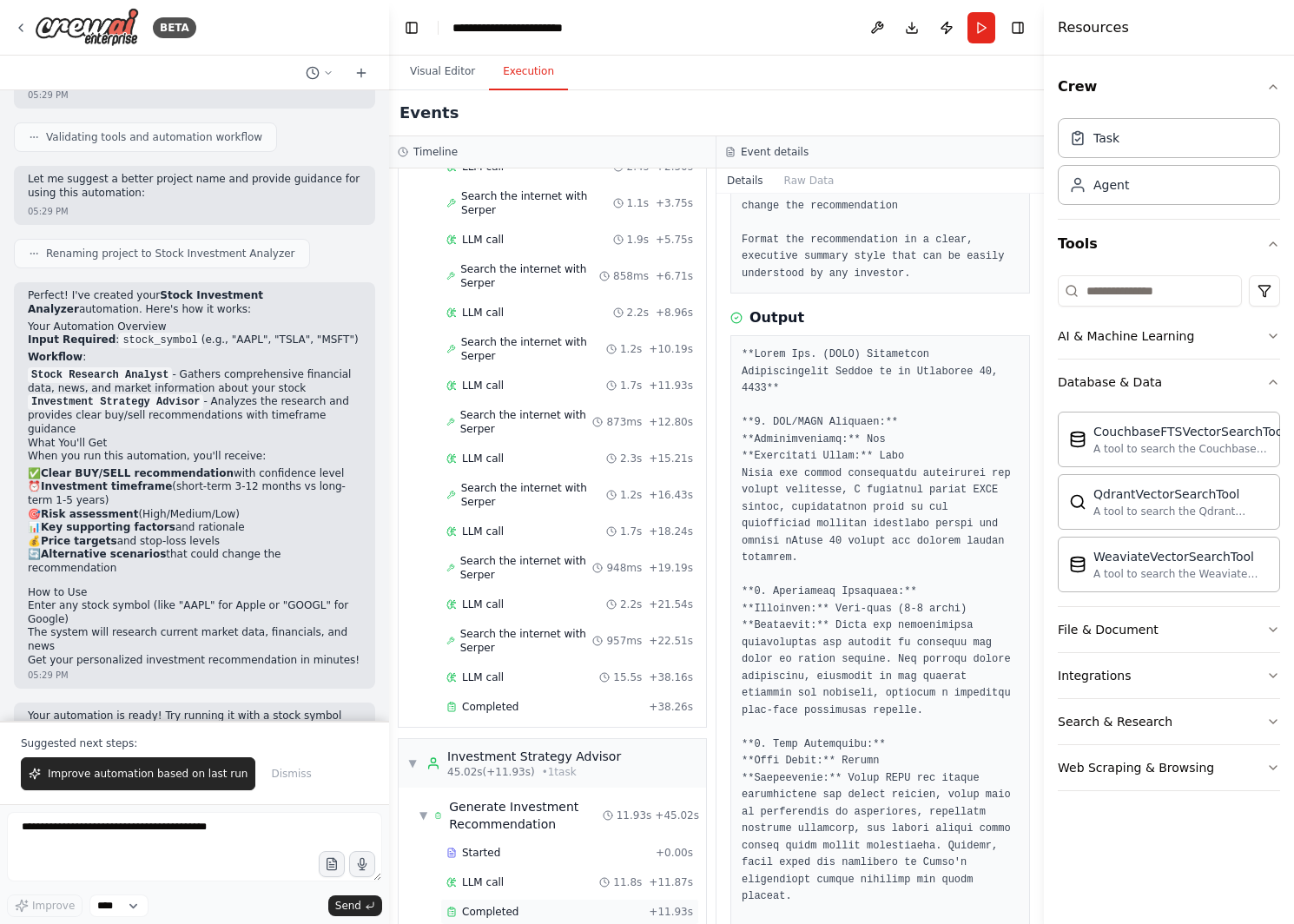
click at [551, 905] on div "Completed" at bounding box center [545, 911] width 196 height 14
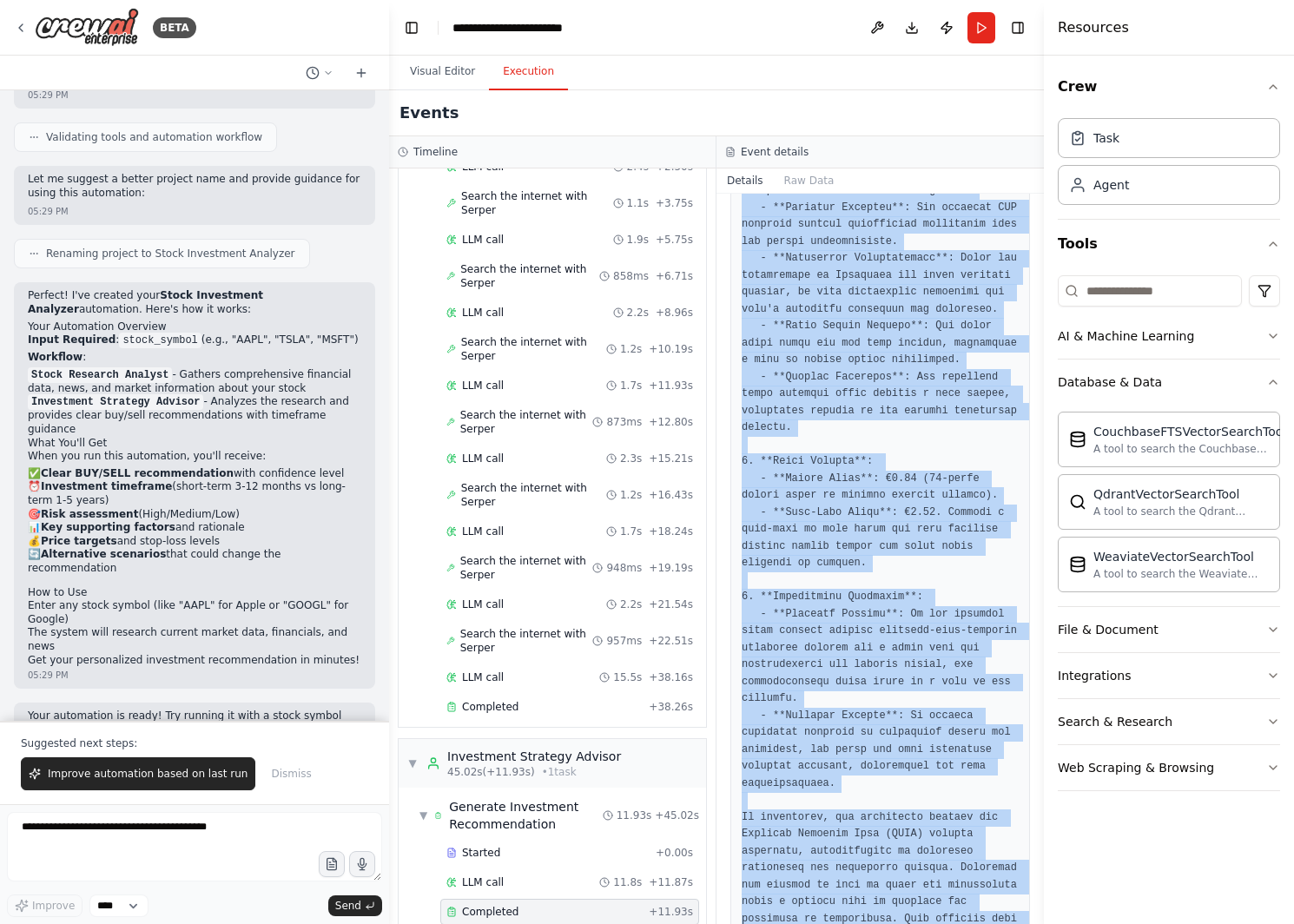
scroll to position [1242, 0]
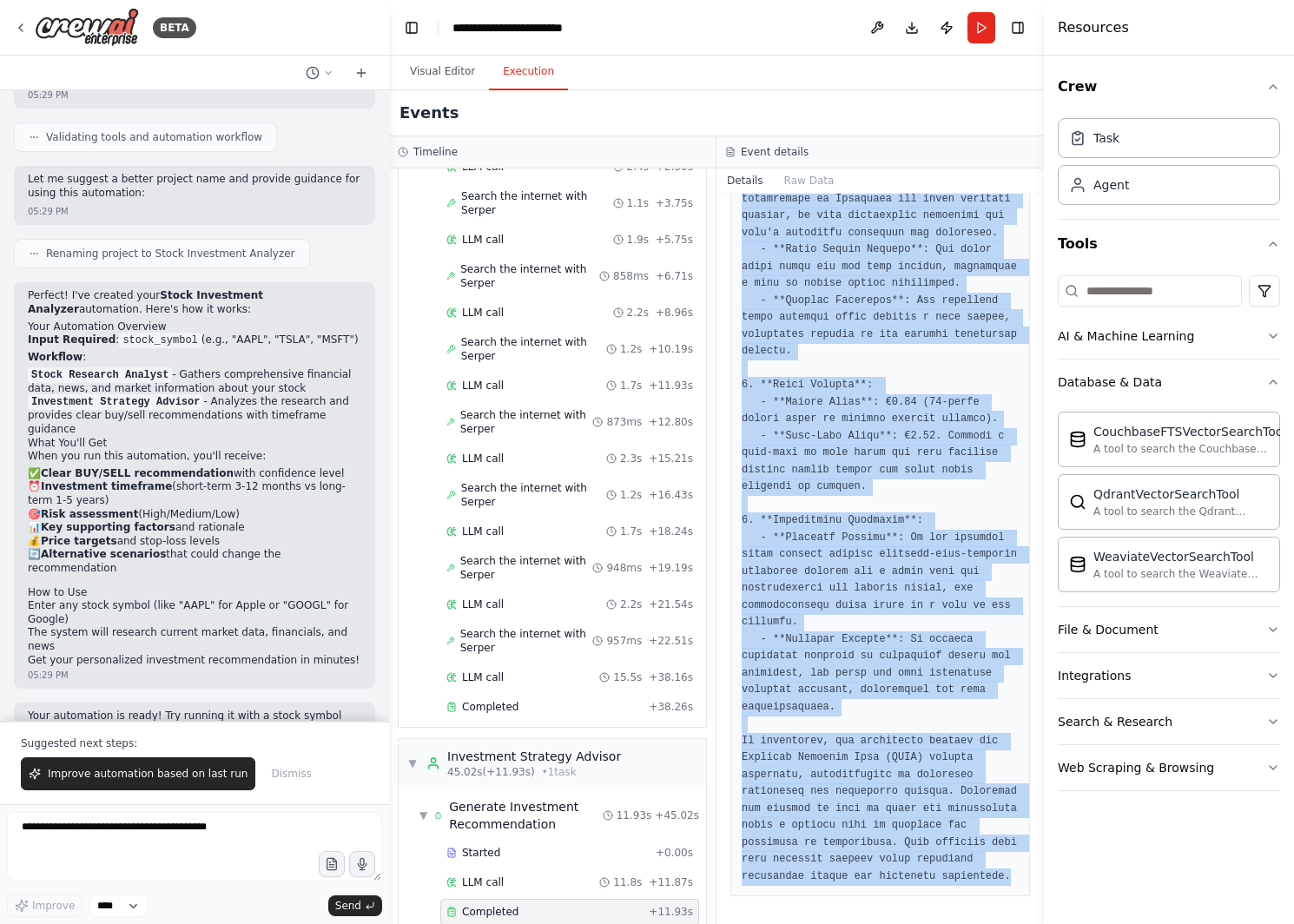
drag, startPoint x: 743, startPoint y: 312, endPoint x: 1011, endPoint y: 876, distance: 624.4
click at [1011, 876] on pre at bounding box center [879, 190] width 277 height 1388
copy pre "**Loremipsu Dolorsi: Ametconsec Adipiscingelit sed Doeiusmo Temporin Utla (ETDO…"
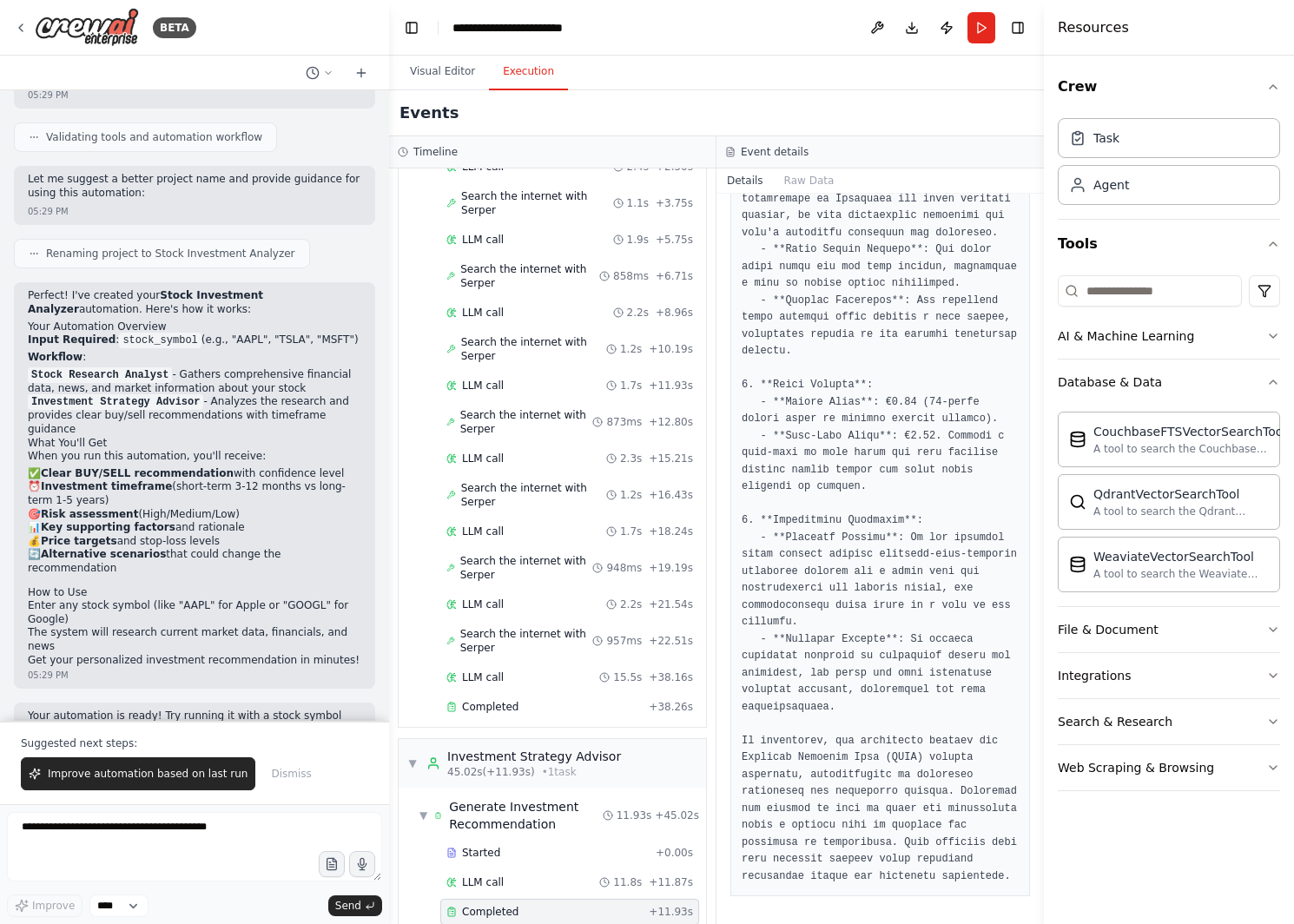
click at [807, 512] on pre at bounding box center [879, 190] width 277 height 1388
